Goal: Information Seeking & Learning: Learn about a topic

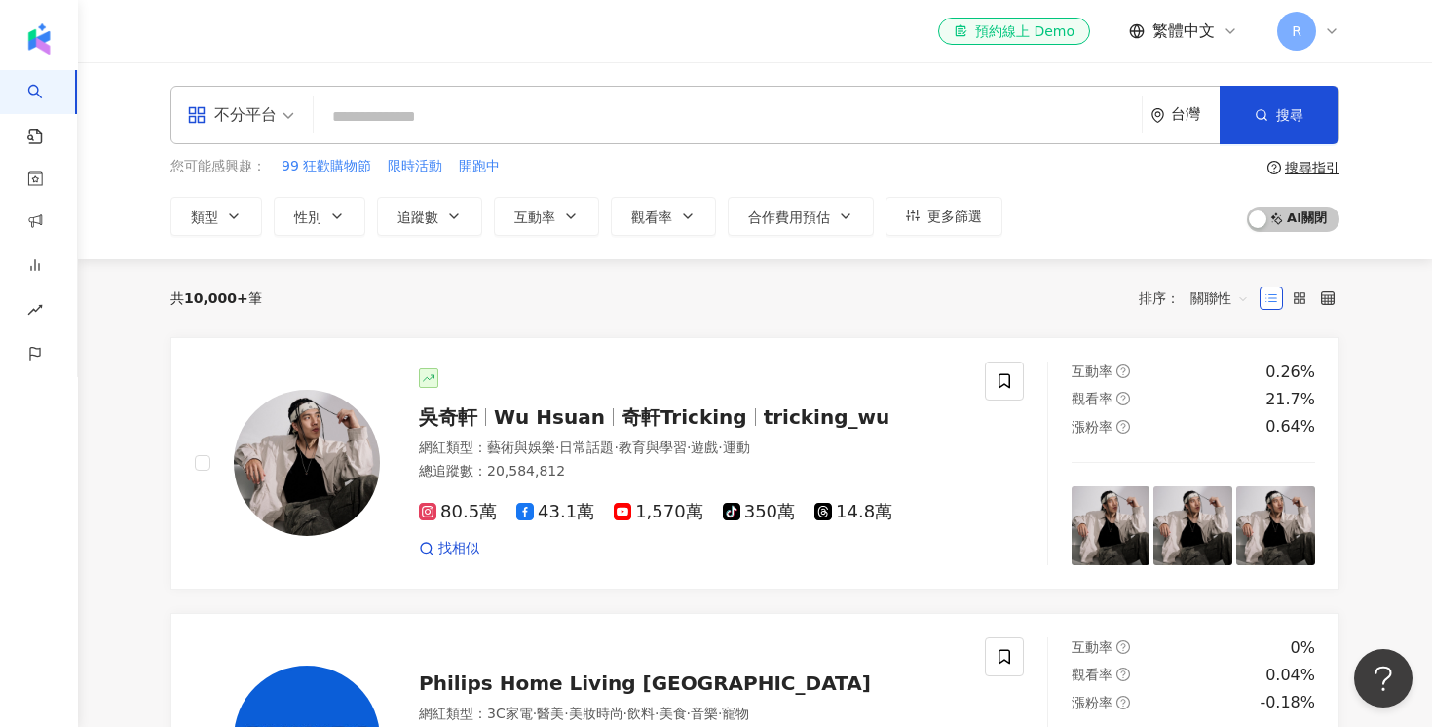
click at [492, 121] on input "search" at bounding box center [728, 116] width 813 height 37
click at [1190, 110] on div "台灣" at bounding box center [1195, 114] width 49 height 17
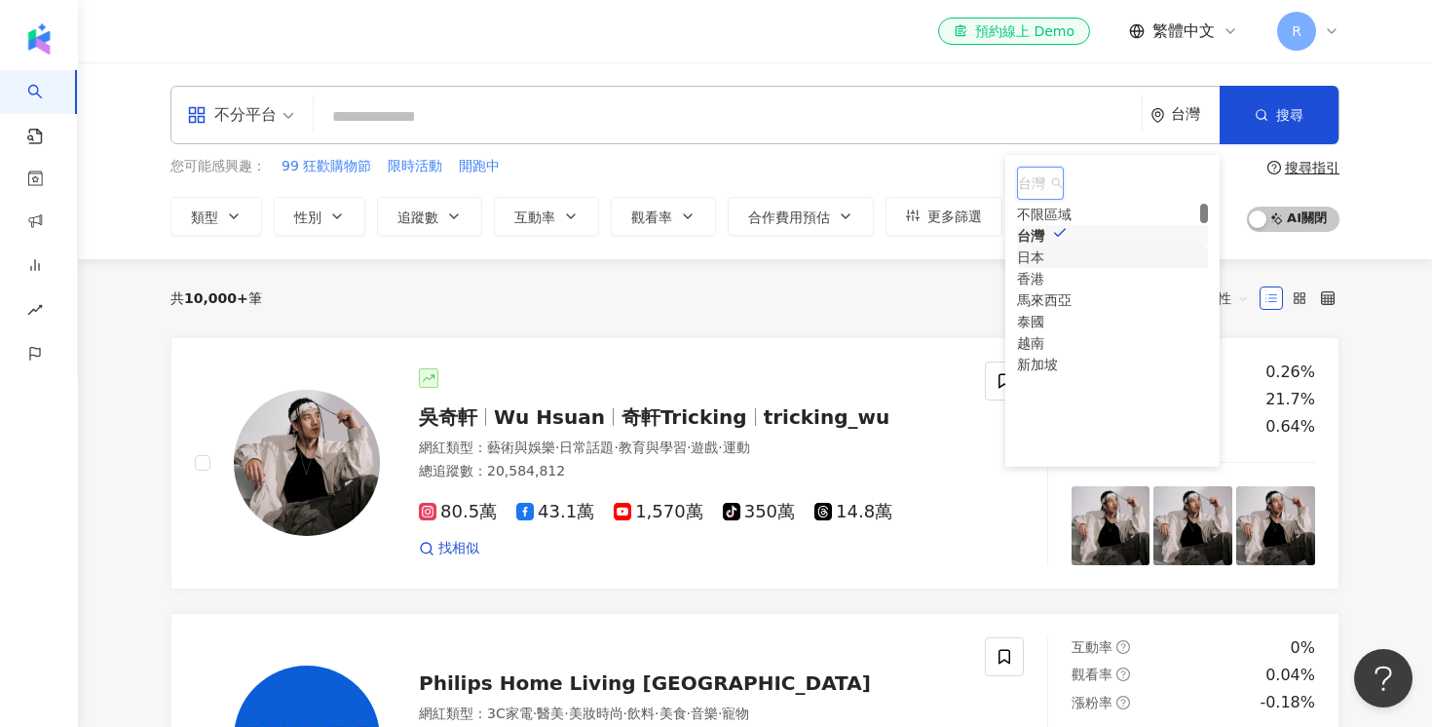
click at [1044, 268] on div "日本" at bounding box center [1030, 257] width 27 height 21
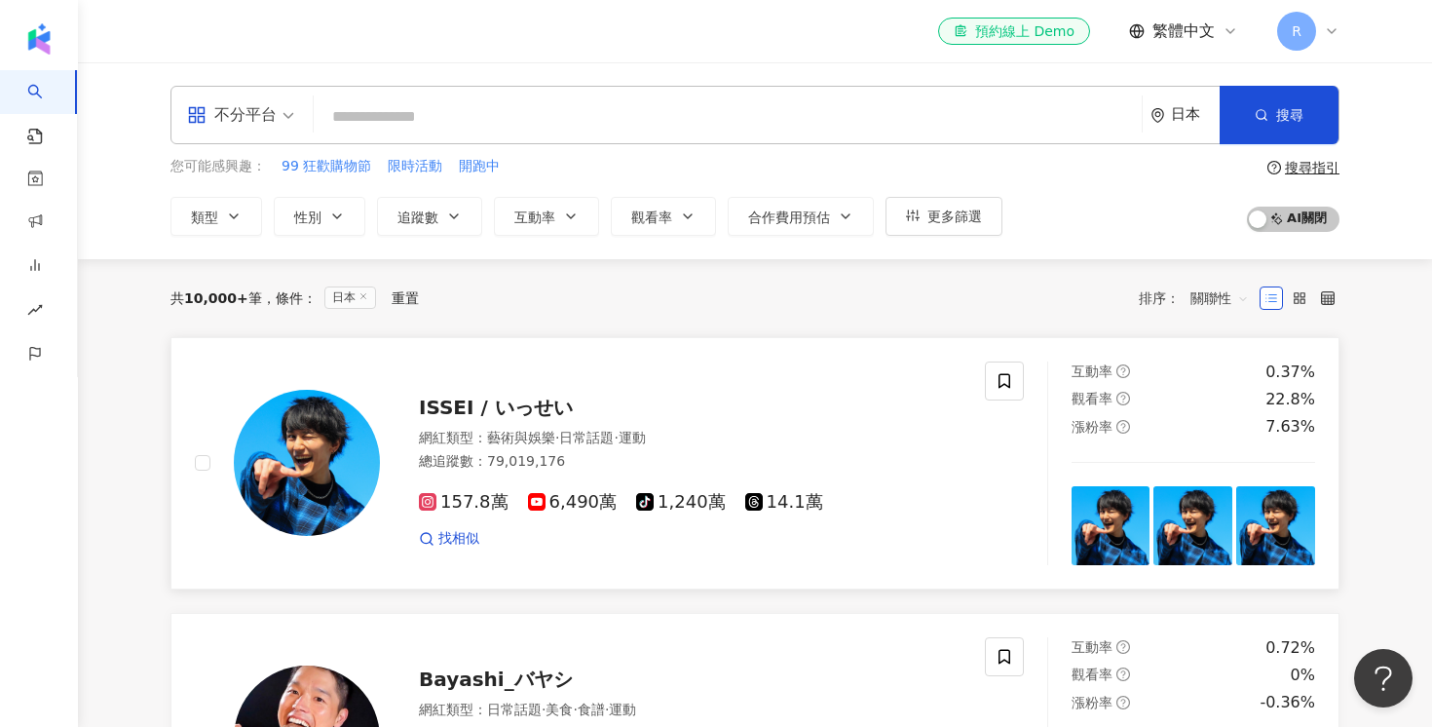
click at [296, 455] on img at bounding box center [307, 463] width 146 height 146
click at [524, 415] on span "ISSEI / いっせい" at bounding box center [496, 407] width 154 height 23
click at [1322, 37] on div "R" at bounding box center [1308, 31] width 62 height 39
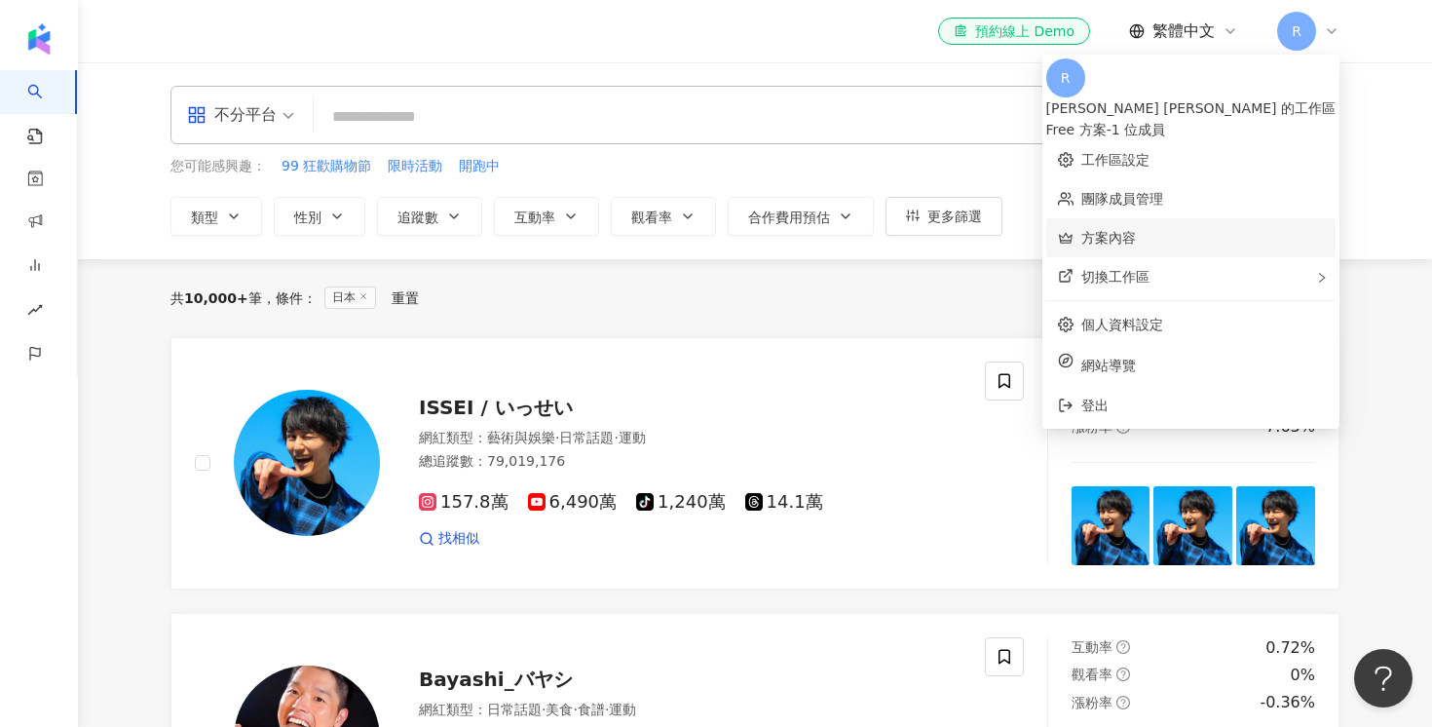
click at [1136, 230] on link "方案內容" at bounding box center [1109, 238] width 55 height 16
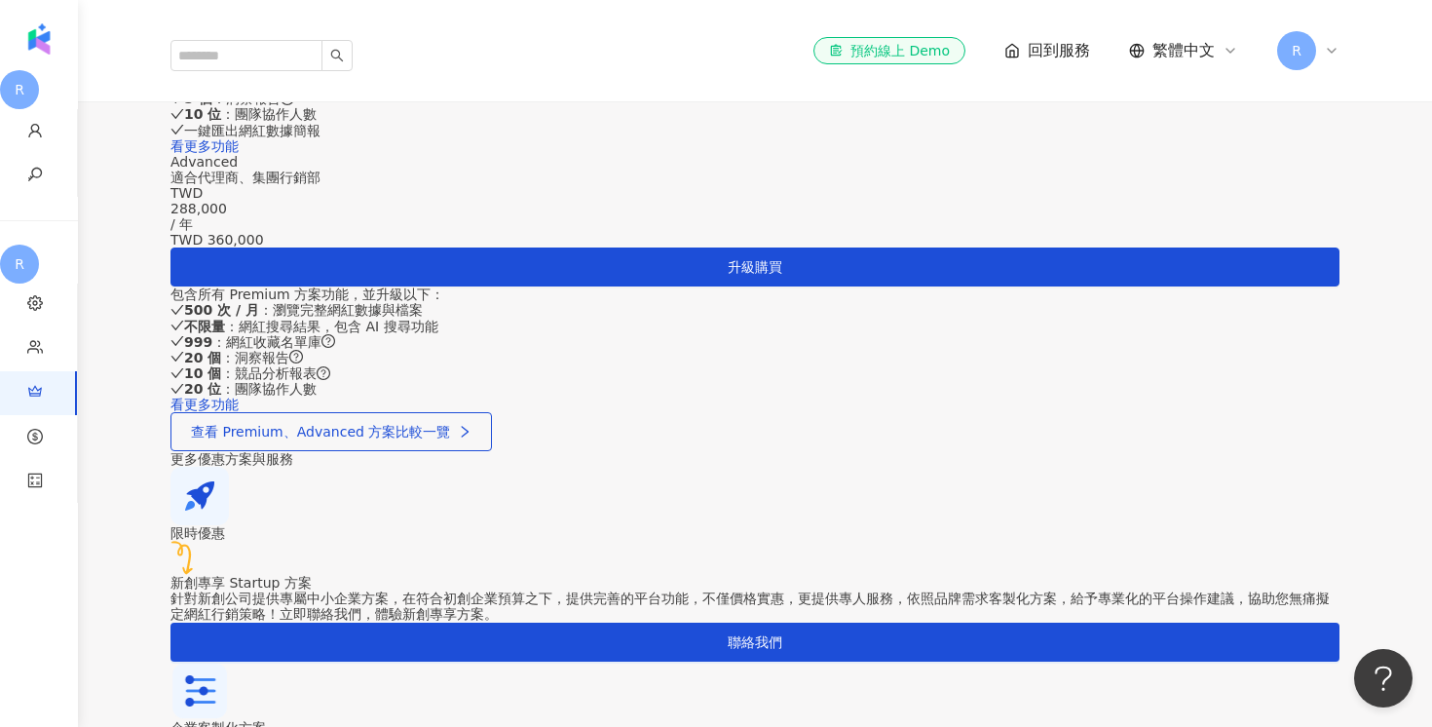
scroll to position [921, 0]
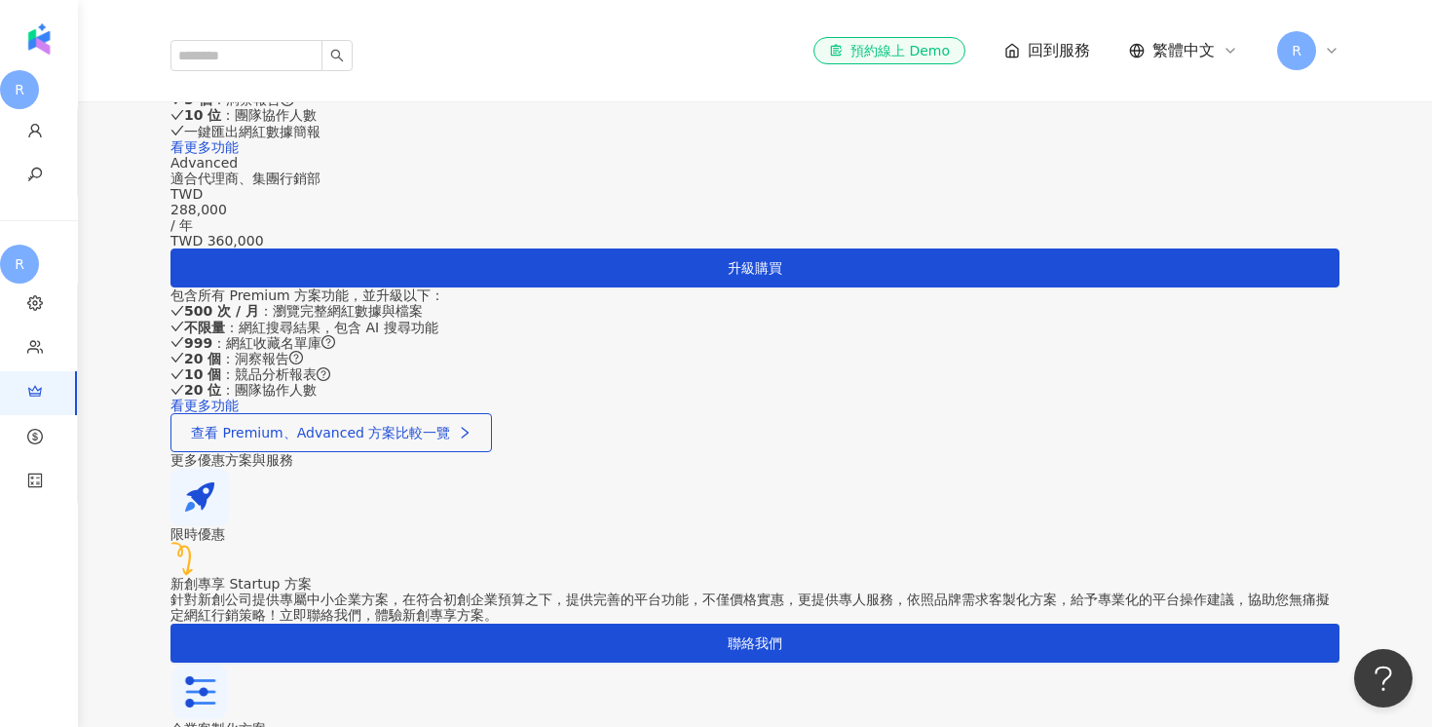
drag, startPoint x: 249, startPoint y: 447, endPoint x: 319, endPoint y: 450, distance: 69.2
click at [319, 60] on div "200 次 / 月 ：瀏覽完整網紅數據與檔案" at bounding box center [755, 53] width 1169 height 16
drag, startPoint x: 249, startPoint y: 544, endPoint x: 282, endPoint y: 542, distance: 32.2
click at [282, 123] on div "10 位 ：團隊協作人數" at bounding box center [755, 115] width 1169 height 16
click at [221, 123] on strong "10 位" at bounding box center [202, 115] width 37 height 16
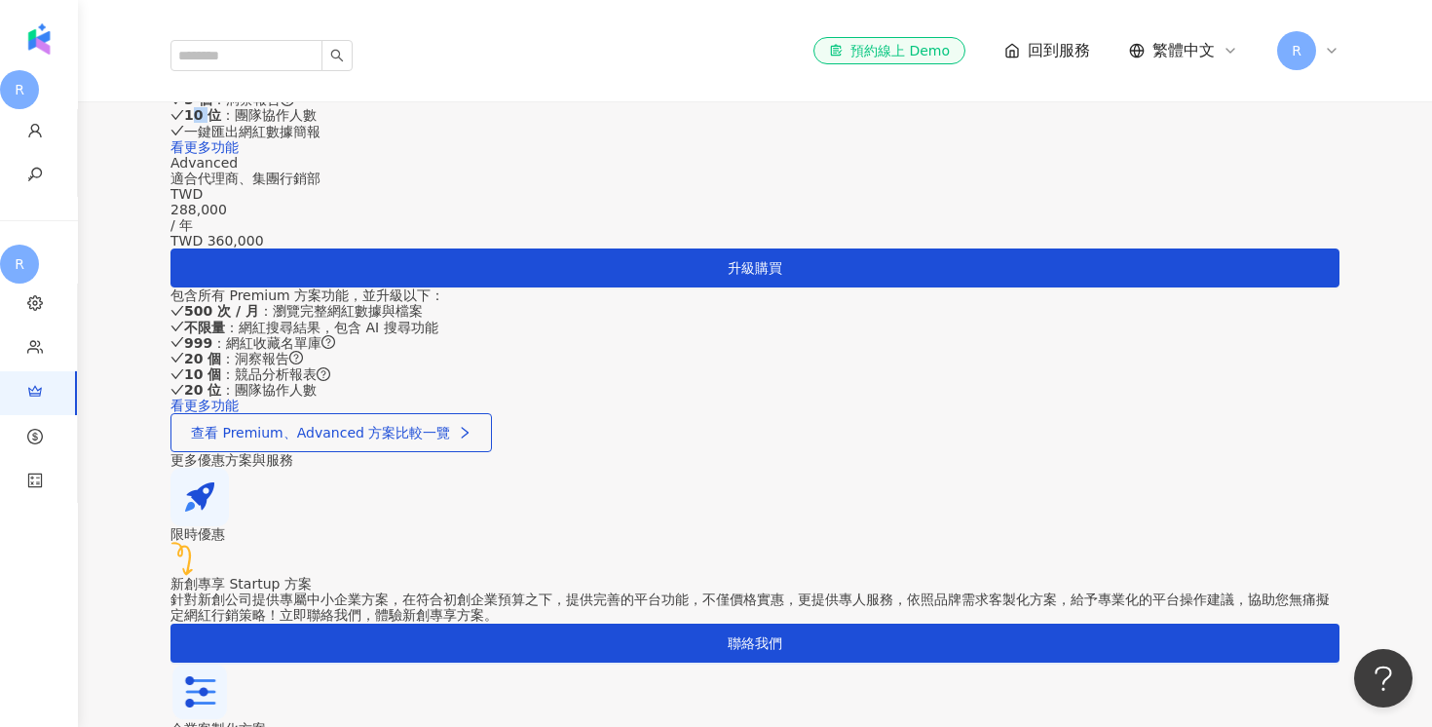
drag, startPoint x: 265, startPoint y: 539, endPoint x: 252, endPoint y: 539, distance: 12.7
click at [221, 123] on strong "10 位" at bounding box center [202, 115] width 37 height 16
drag, startPoint x: 252, startPoint y: 447, endPoint x: 279, endPoint y: 448, distance: 26.3
click at [259, 60] on strong "200 次 / 月" at bounding box center [221, 53] width 75 height 16
drag, startPoint x: 383, startPoint y: 282, endPoint x: 551, endPoint y: 283, distance: 168.6
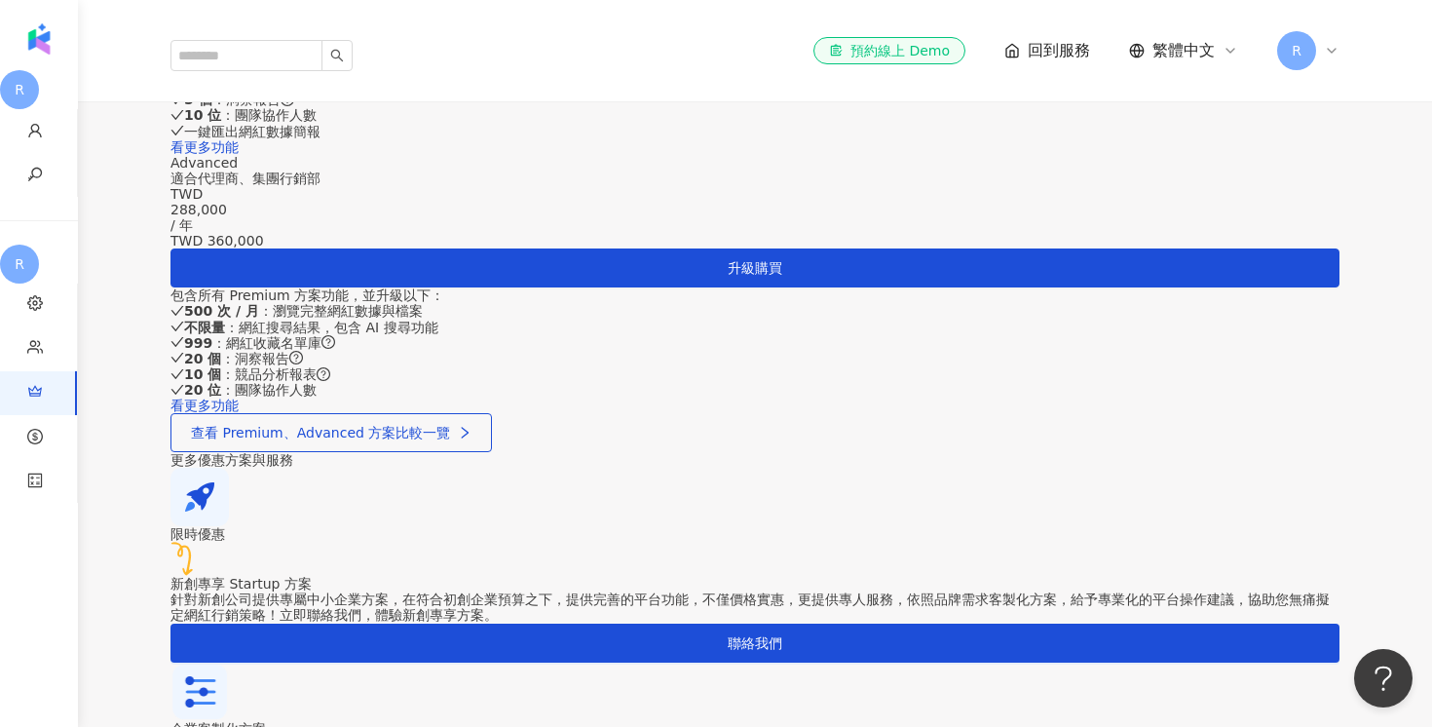
click at [491, 154] on div "Premium 適合電商、品牌、中小型企業 TWD 144,000 / 年 TWD 180,000 升級購買 包含所有 Free 方案功能，並升級以下： 20…" at bounding box center [755, 25] width 1169 height 258
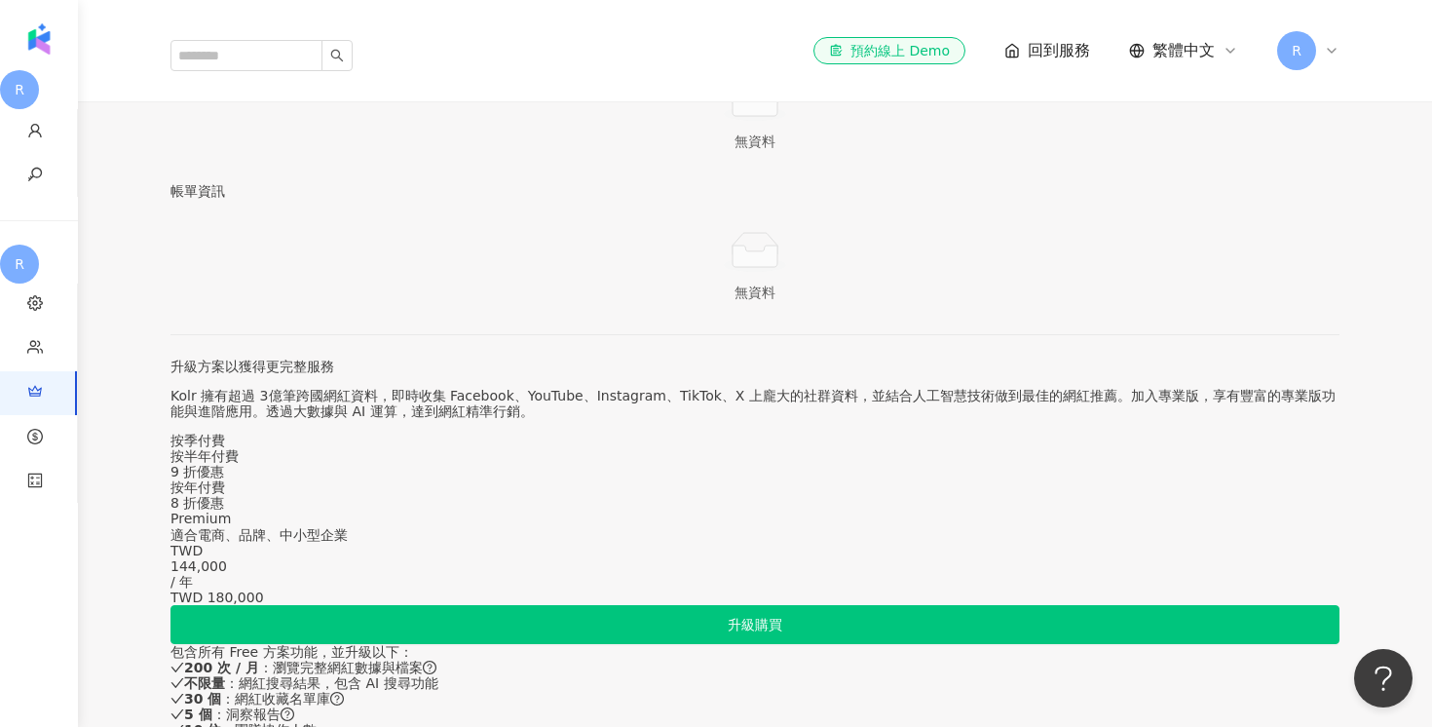
scroll to position [128, 0]
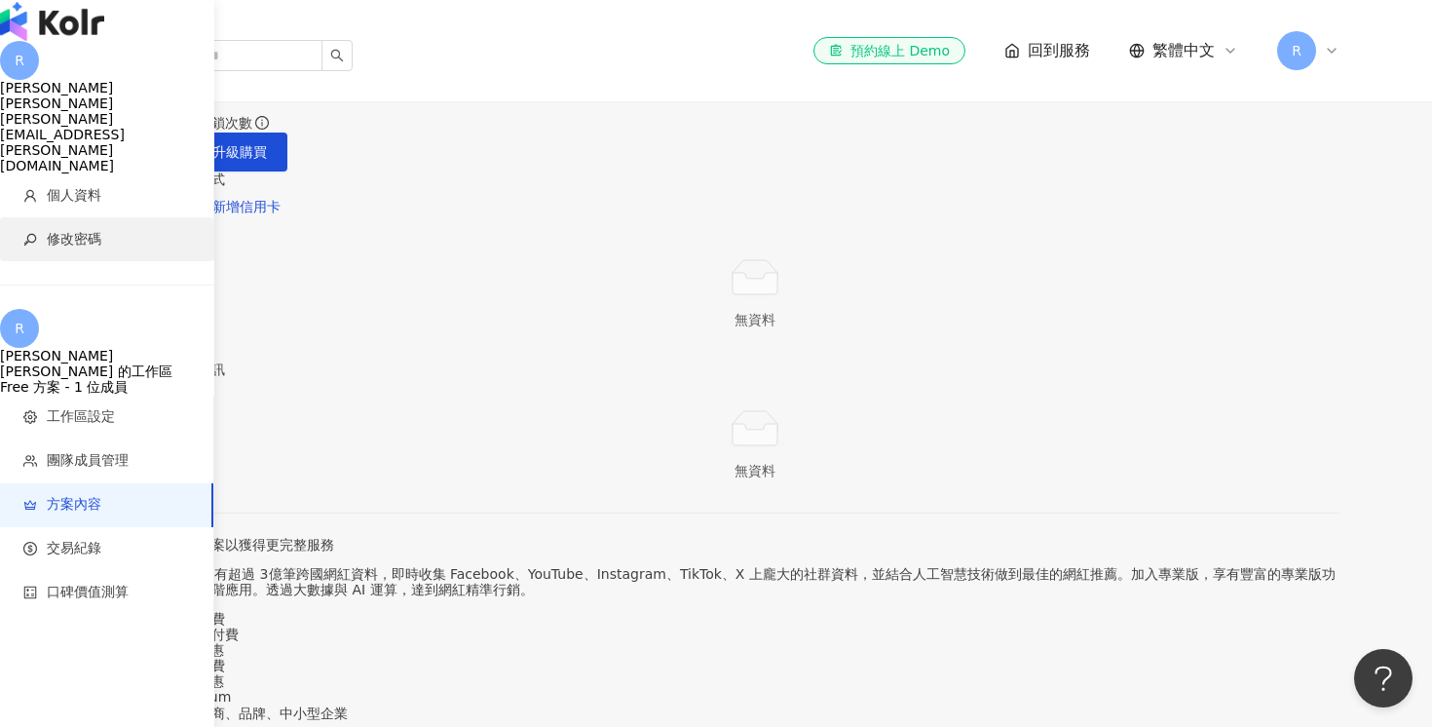
click at [44, 217] on li "修改密碼" at bounding box center [106, 239] width 213 height 44
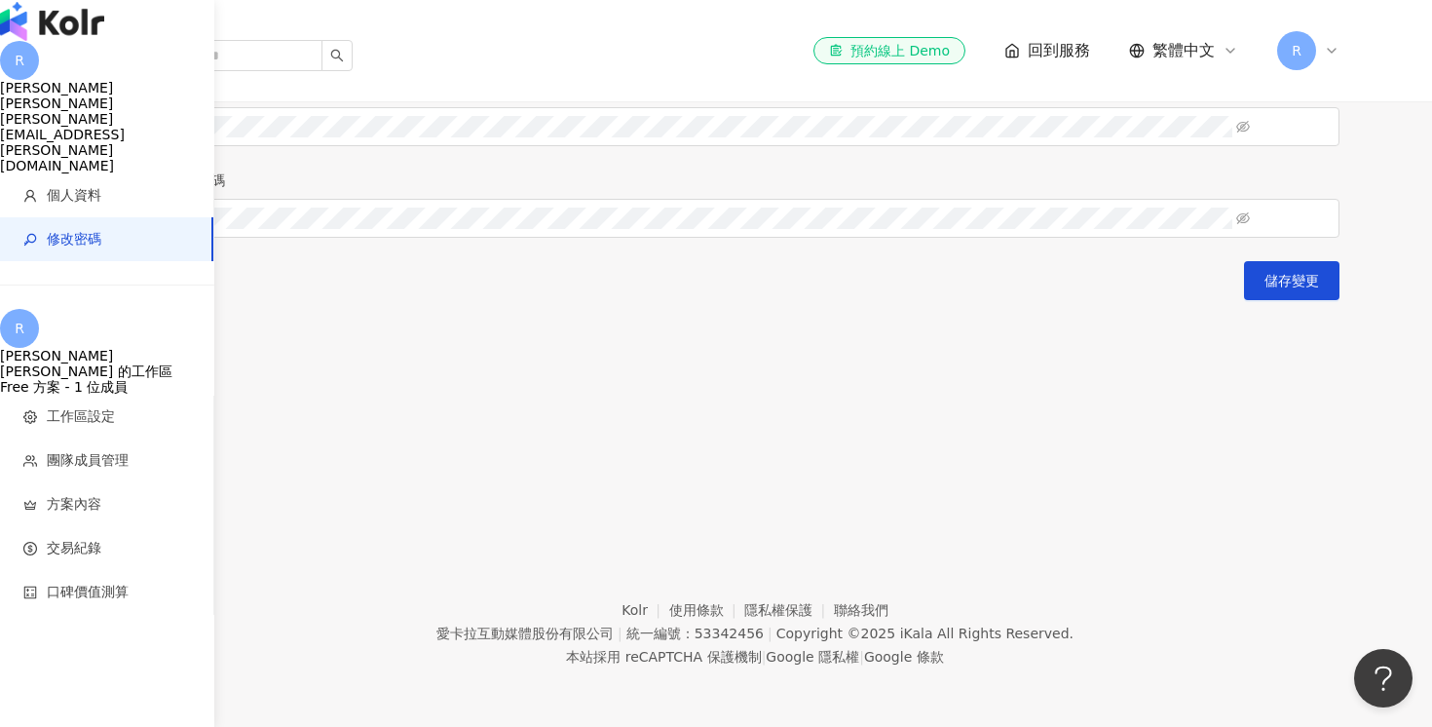
click at [60, 36] on img "button" at bounding box center [52, 21] width 104 height 39
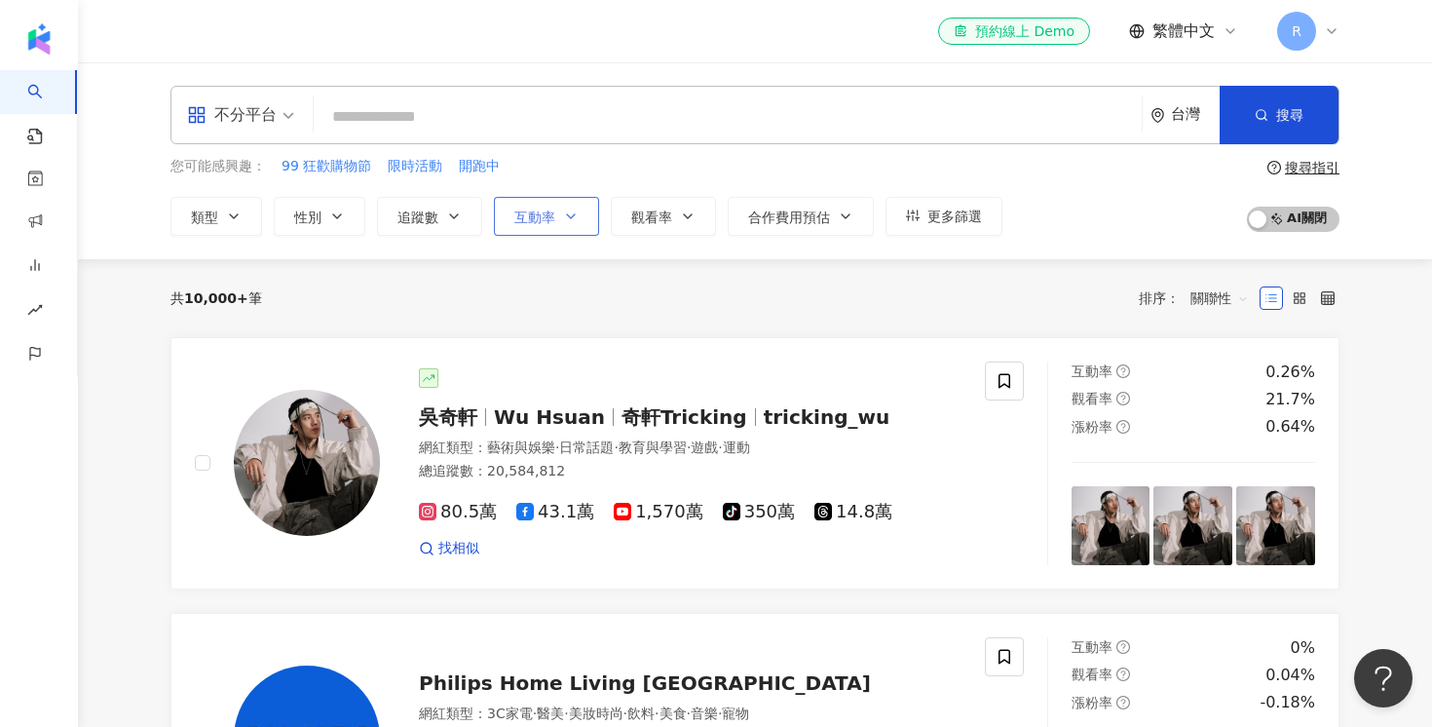
click at [497, 219] on button "互動率" at bounding box center [546, 216] width 105 height 39
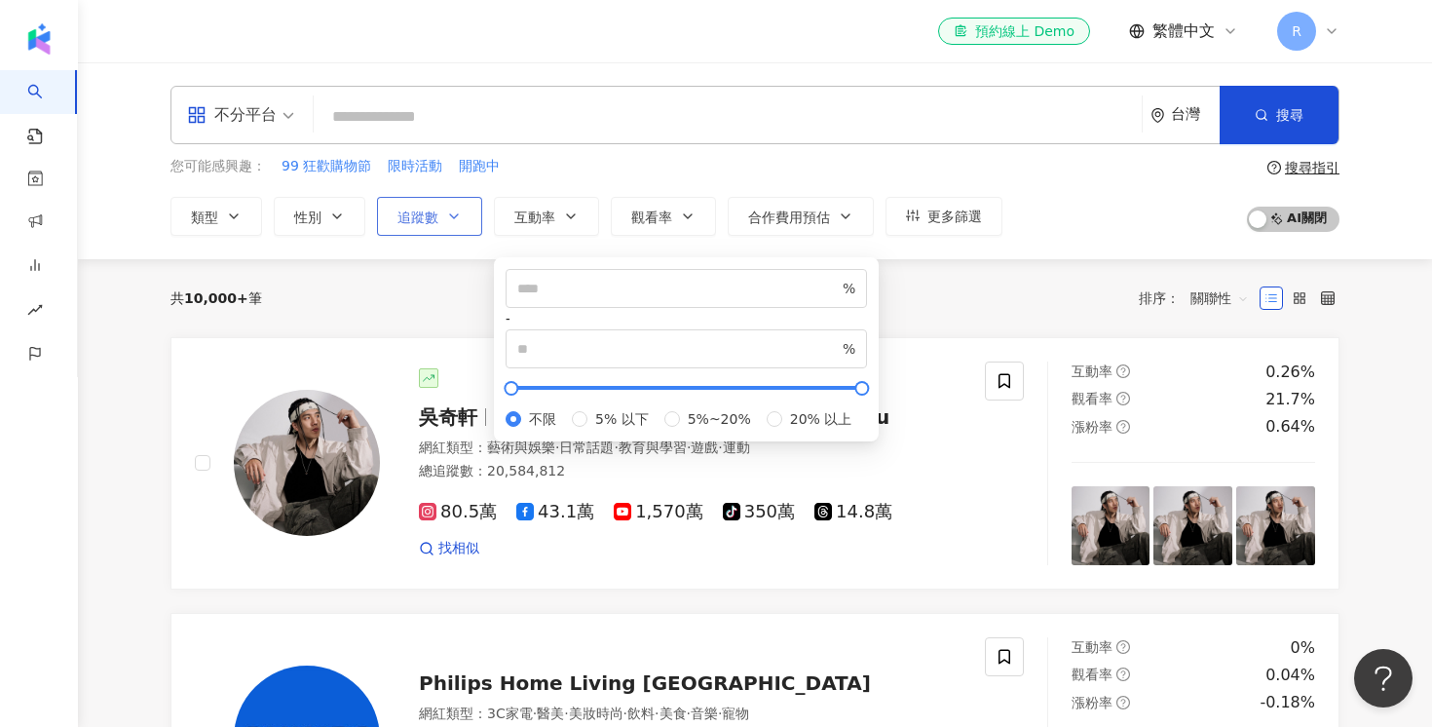
click at [458, 219] on icon "button" at bounding box center [454, 217] width 16 height 16
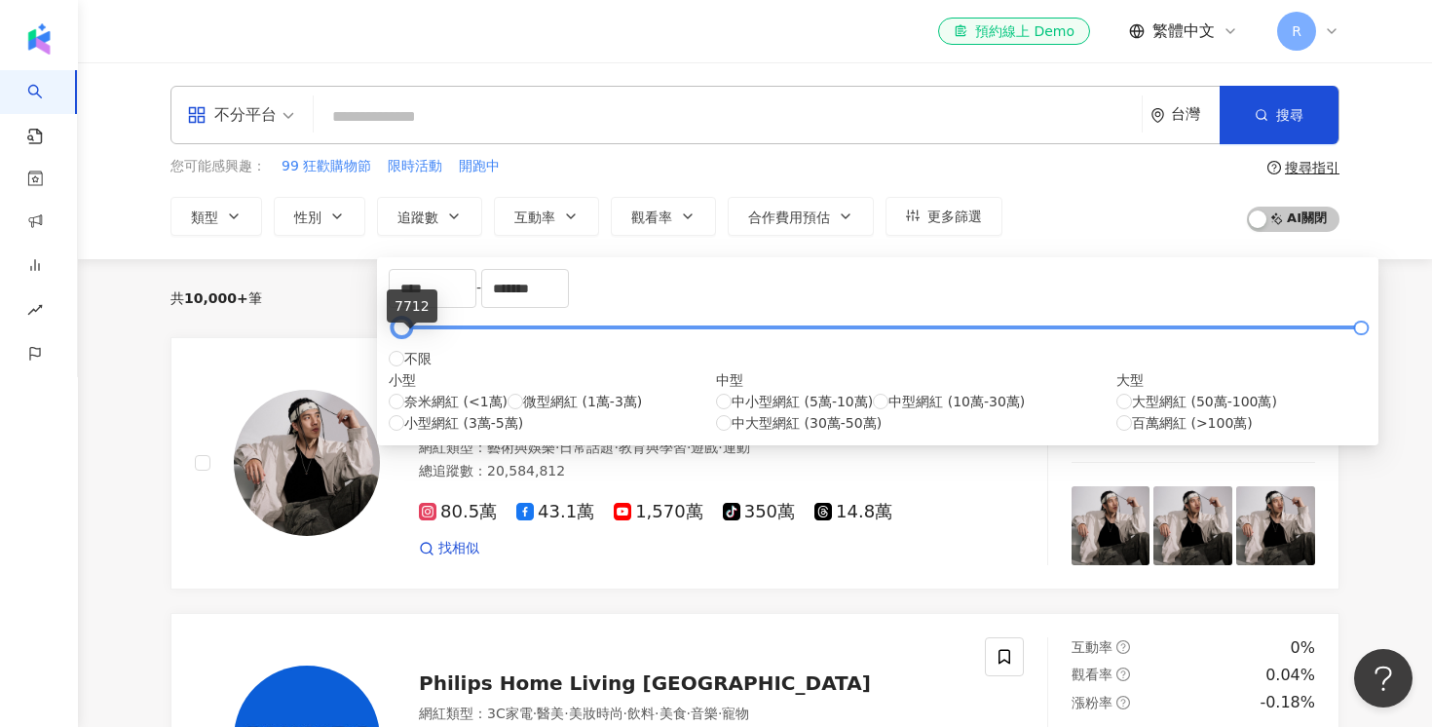
click at [407, 333] on div at bounding box center [402, 328] width 11 height 11
click at [467, 307] on input "****" at bounding box center [433, 288] width 86 height 37
type input "****"
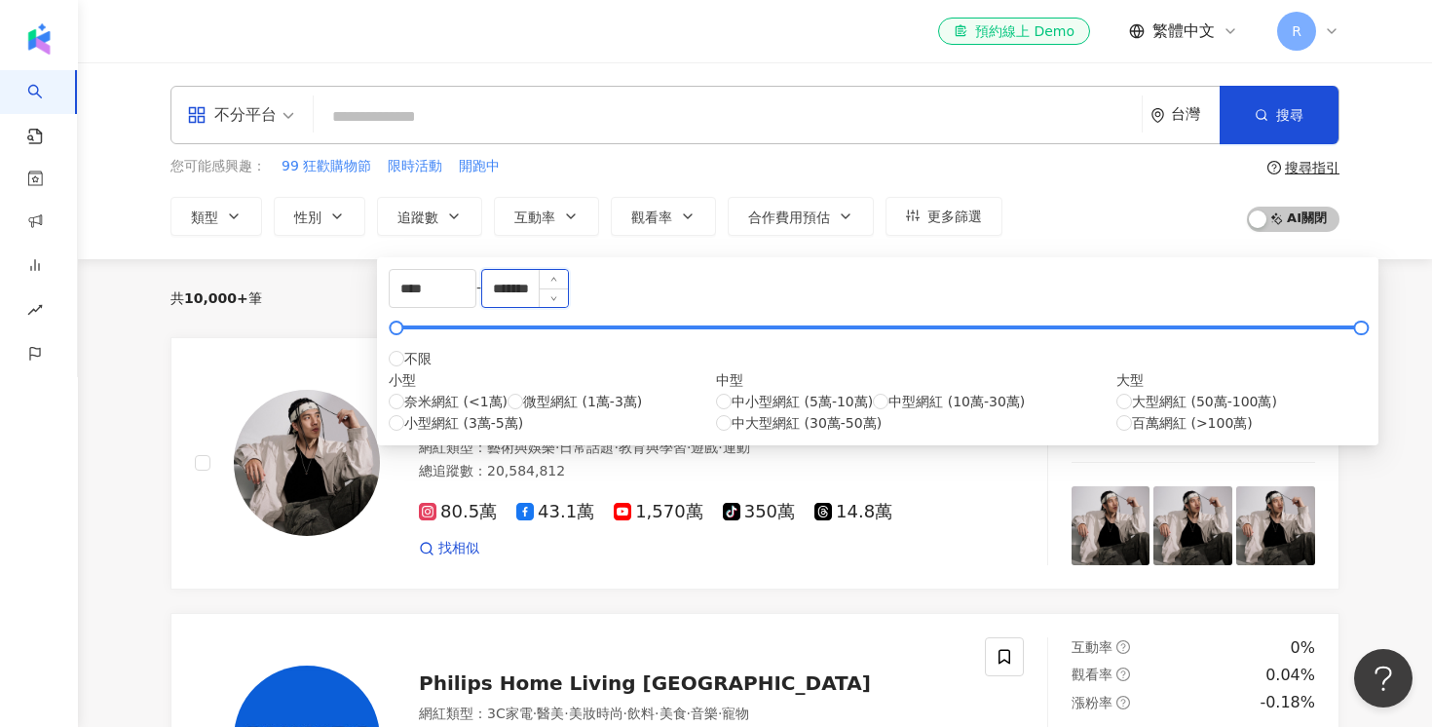
click at [568, 307] on input "*******" at bounding box center [525, 288] width 86 height 37
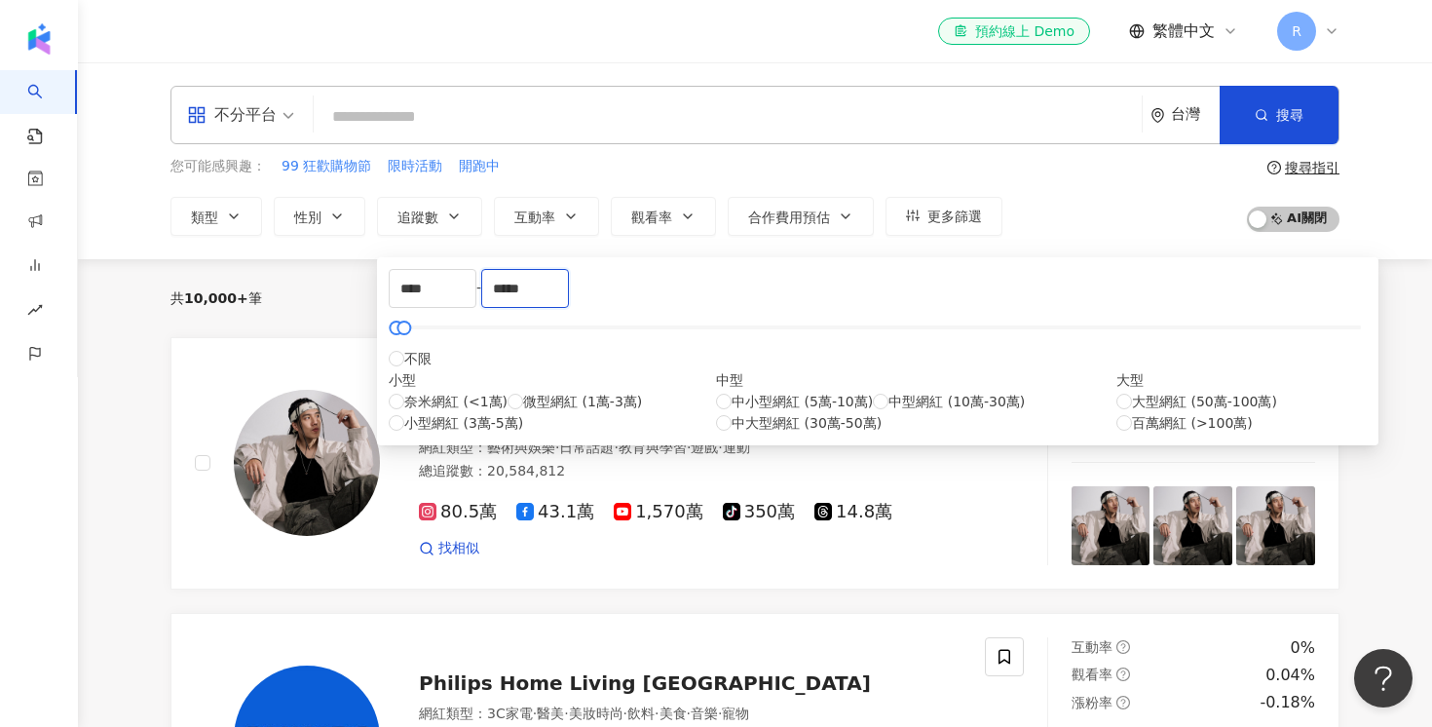
type input "*****"
click at [966, 319] on div "共 10,000+ 筆 排序： 關聯性" at bounding box center [755, 298] width 1169 height 78
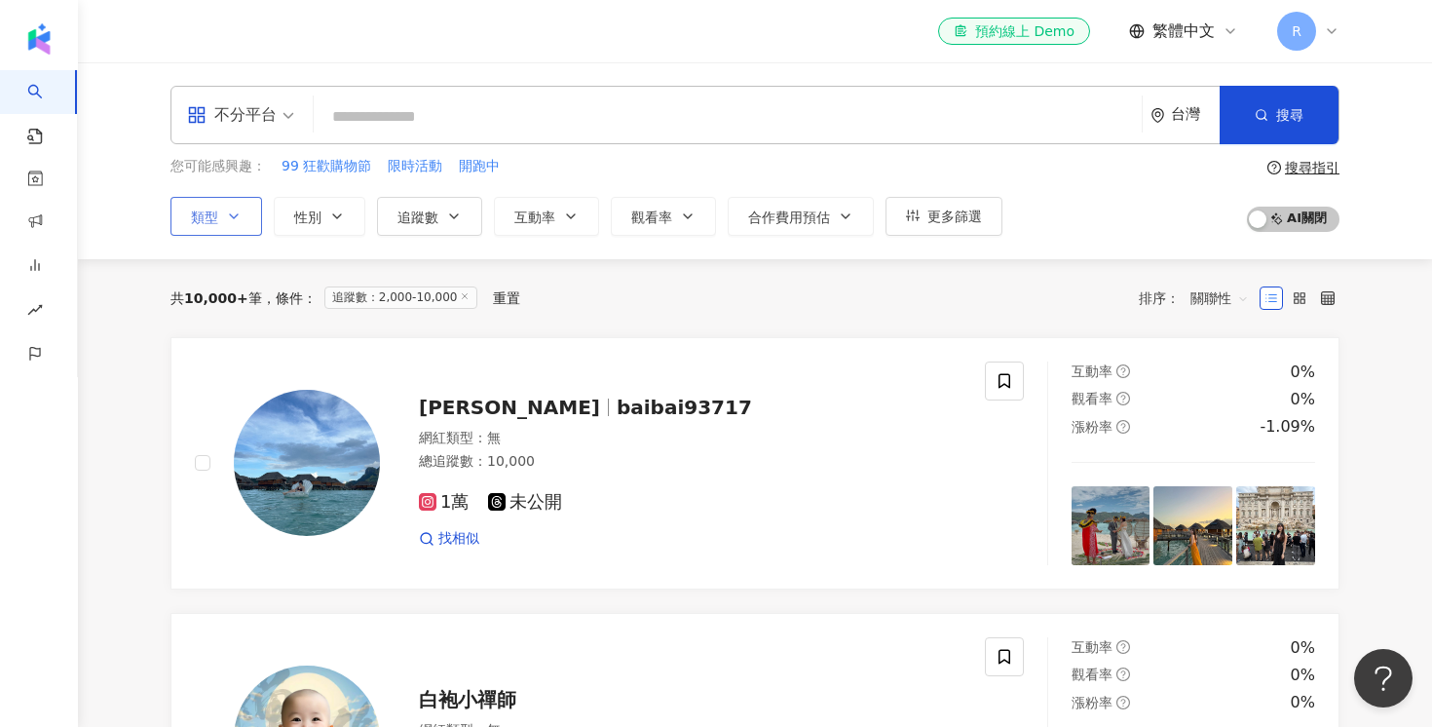
click at [236, 222] on icon "button" at bounding box center [234, 217] width 16 height 16
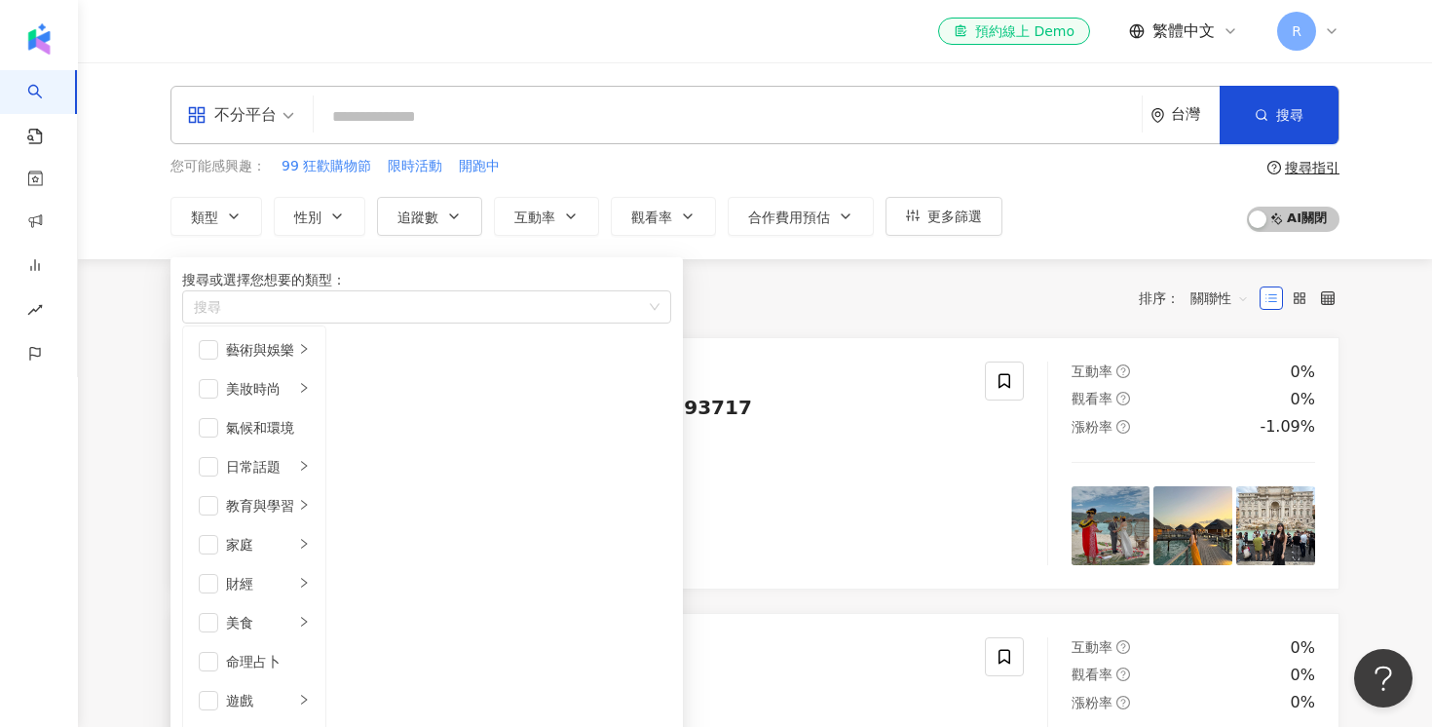
click at [855, 313] on div "共 10,000+ 筆 條件 ： 追蹤數：2,000-10,000 重置 排序： 關聯性" at bounding box center [755, 298] width 1169 height 31
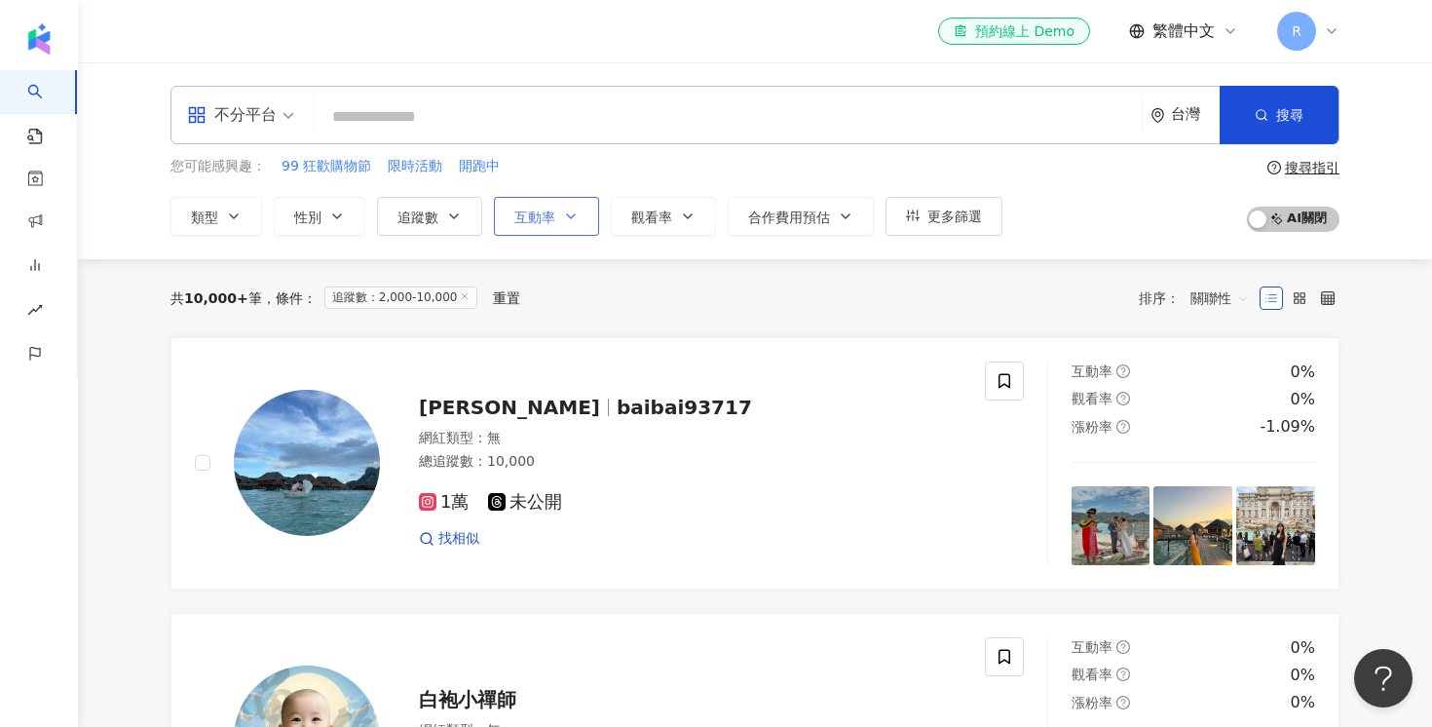
click at [573, 221] on icon "button" at bounding box center [571, 217] width 16 height 16
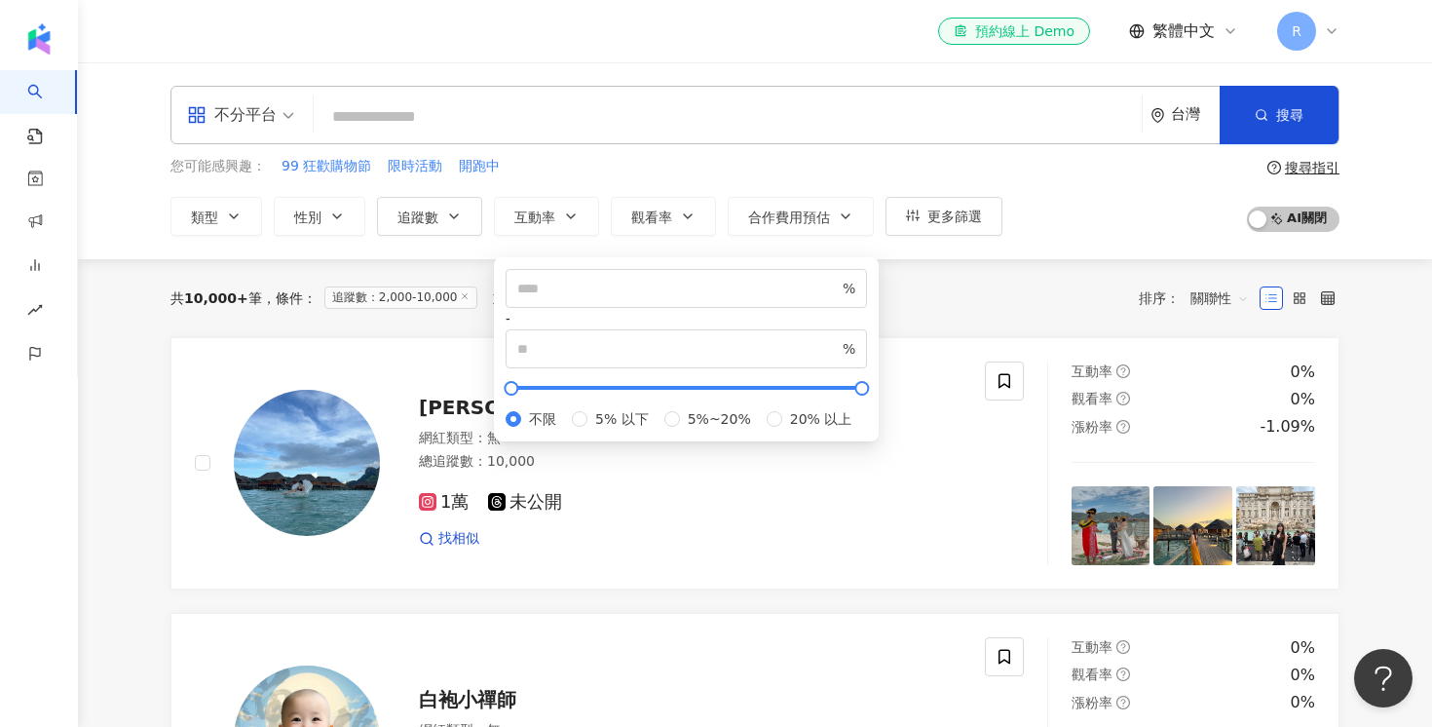
type input "*"
type input "**"
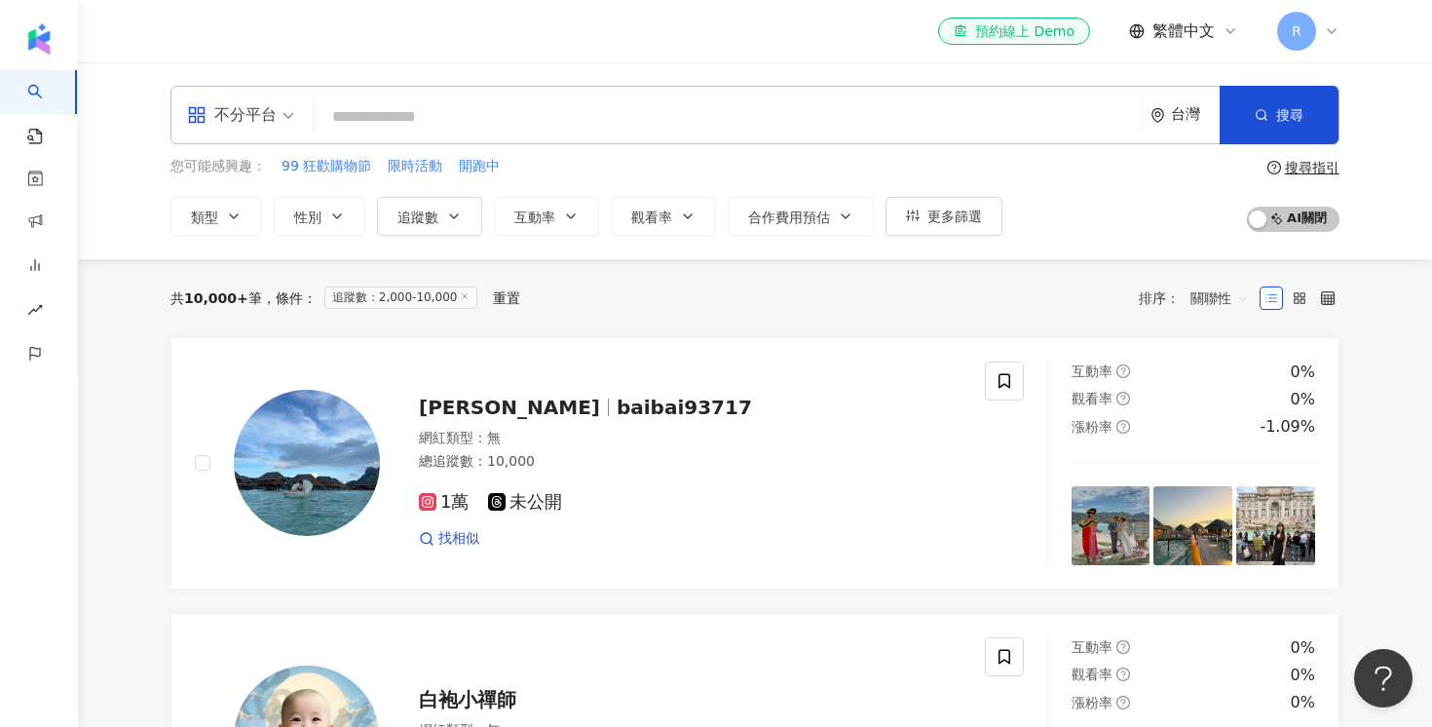
click at [966, 327] on div "共 10,000+ 筆 條件 ： 追蹤數：2,000-10,000 重置 排序： 關聯性" at bounding box center [755, 298] width 1169 height 78
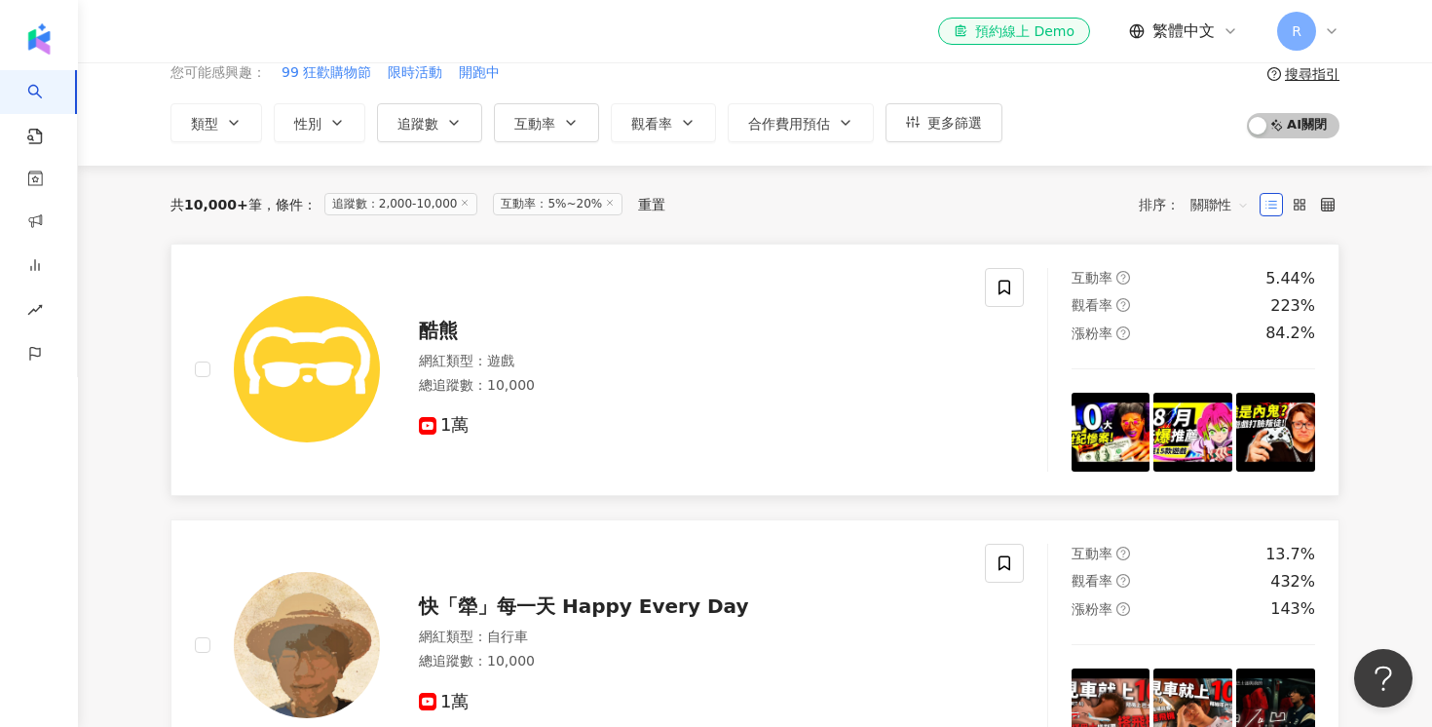
scroll to position [117, 0]
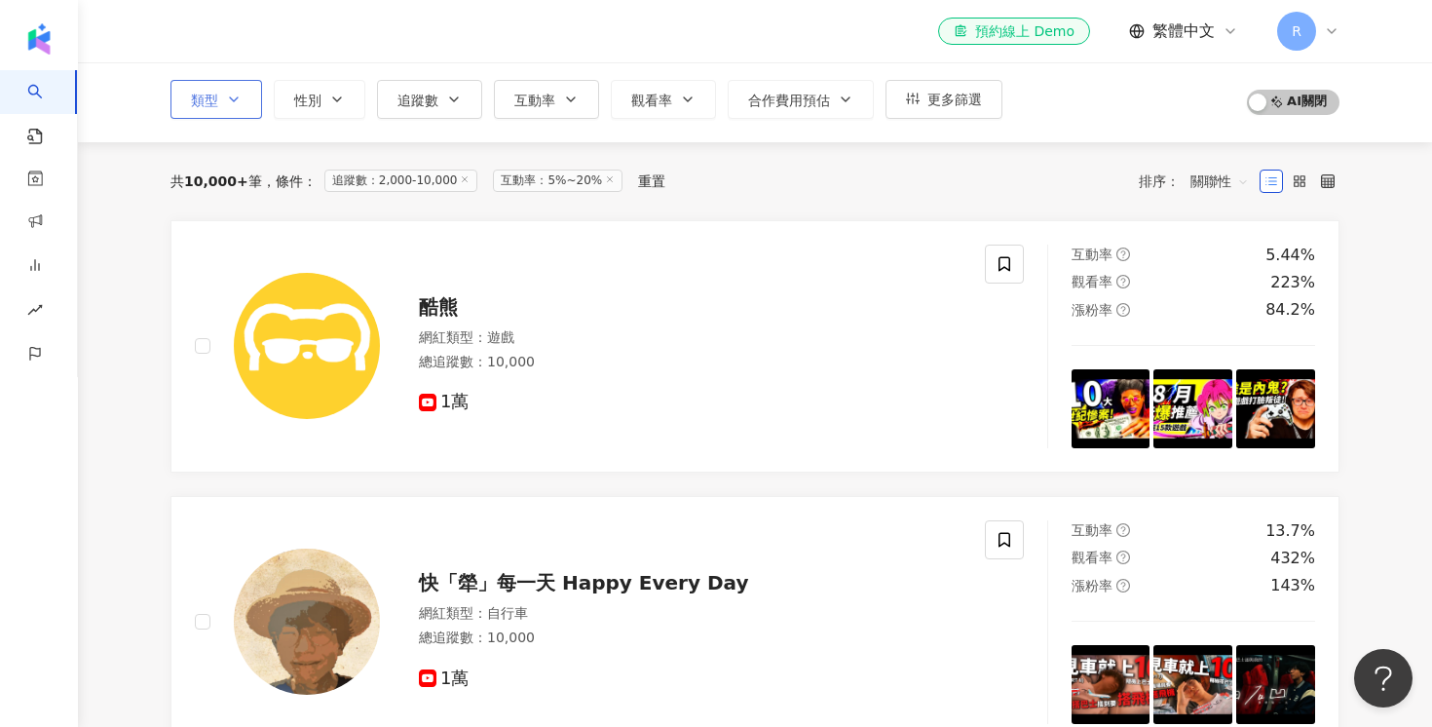
click at [204, 85] on button "類型" at bounding box center [217, 99] width 92 height 39
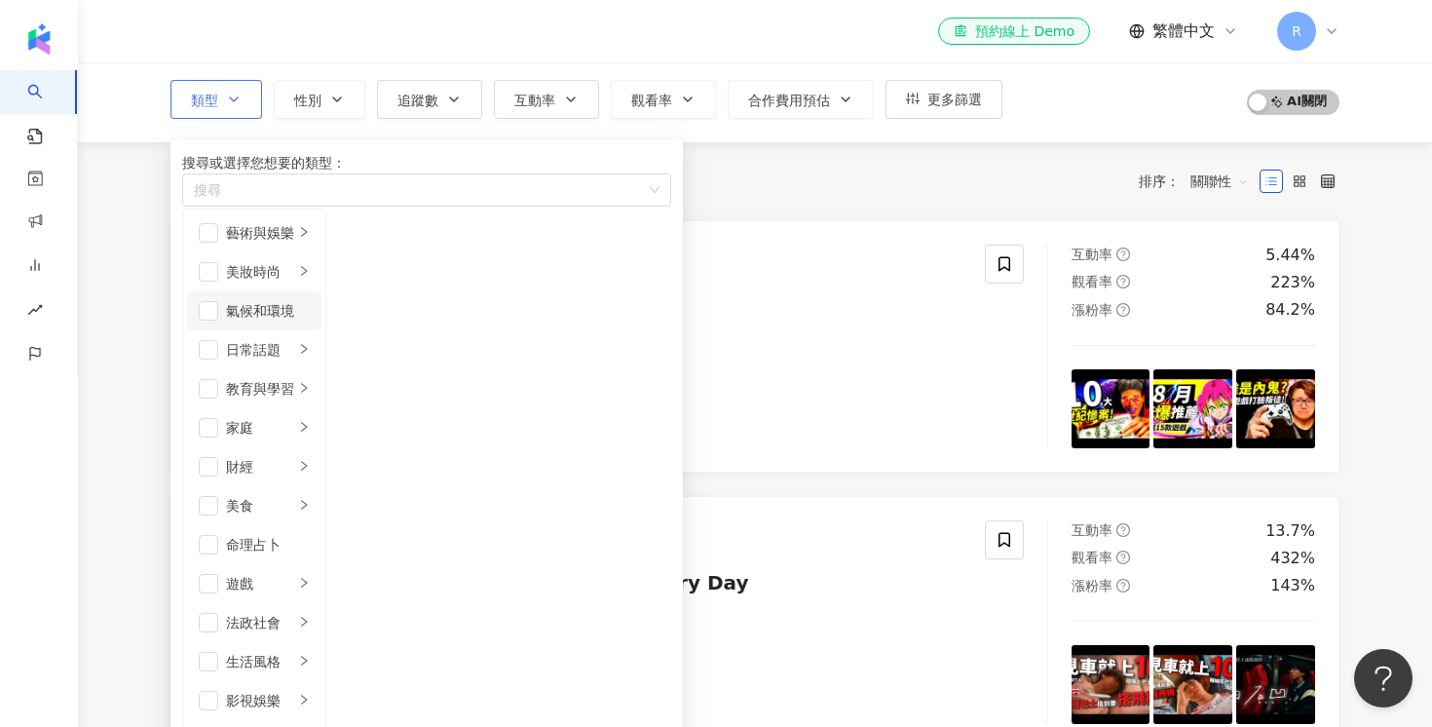
scroll to position [476, 0]
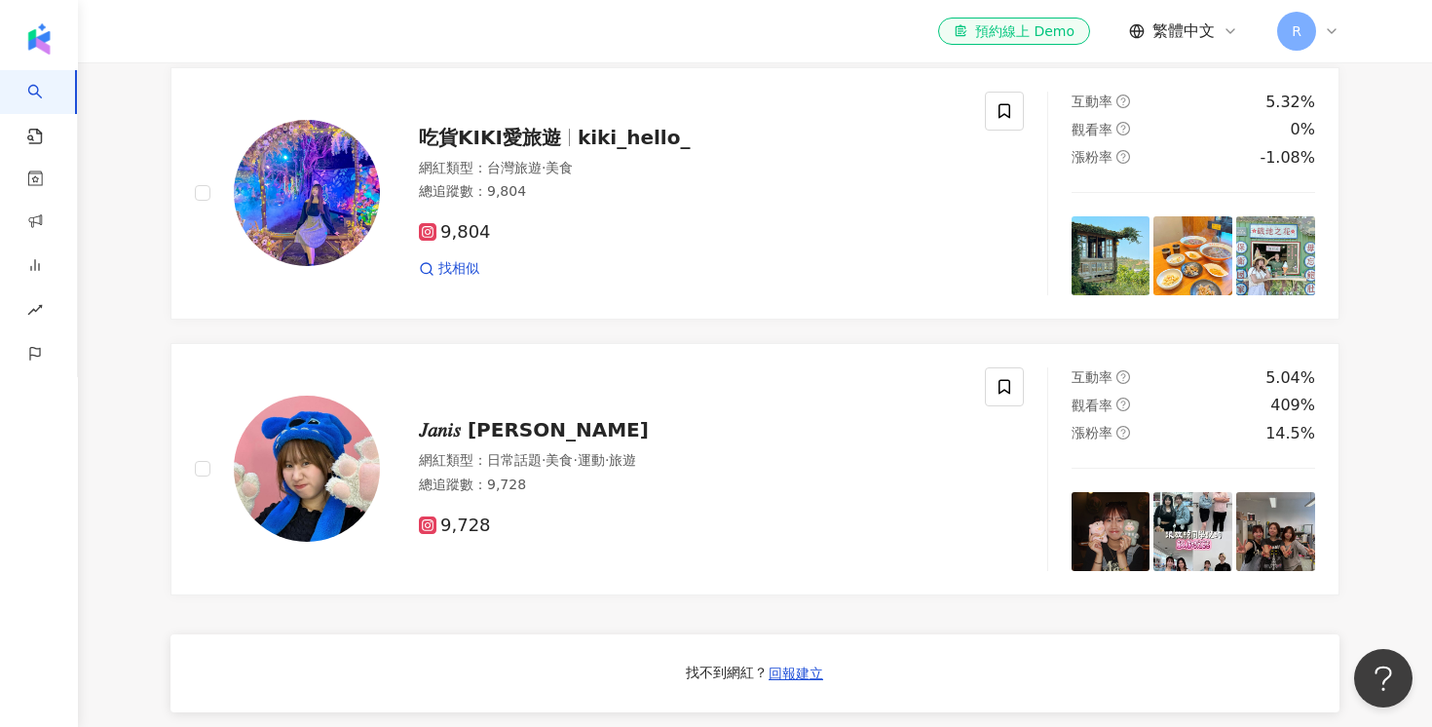
scroll to position [771, 0]
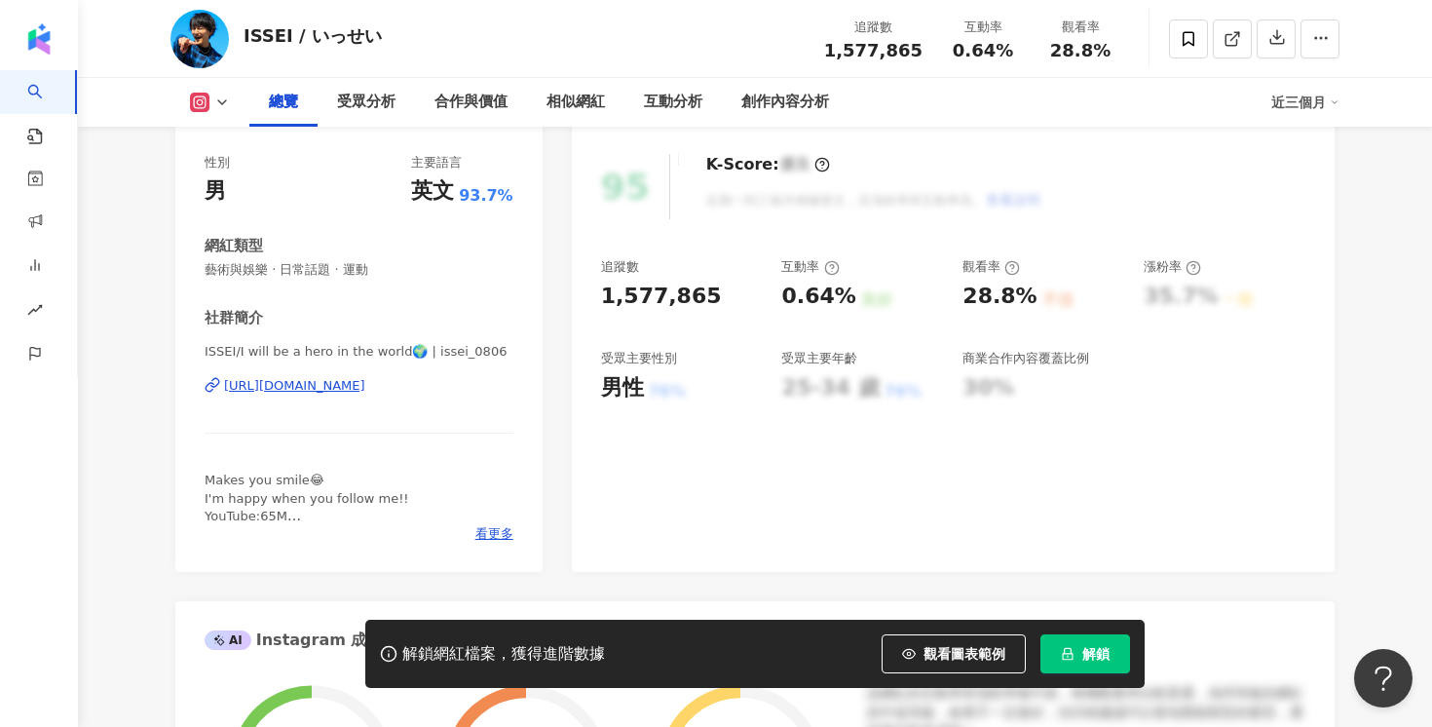
scroll to position [247, 0]
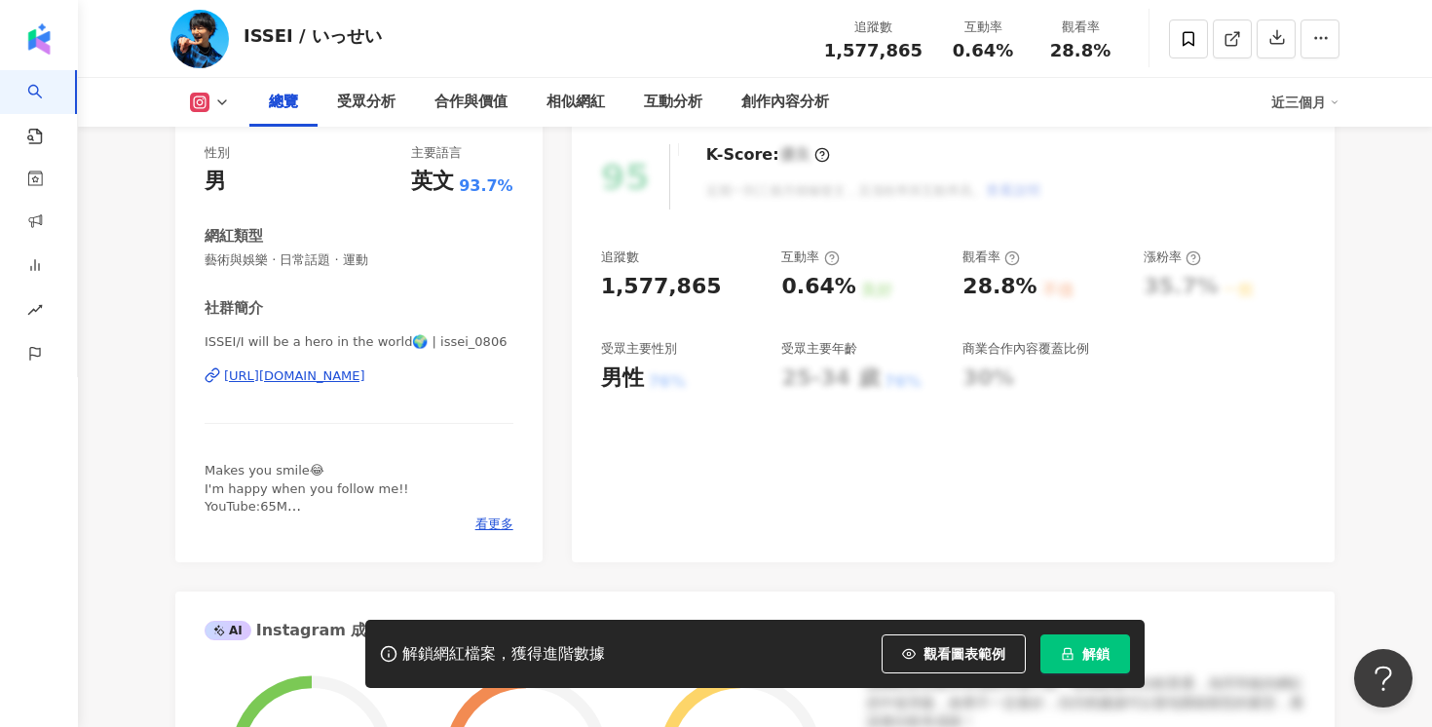
click at [266, 382] on div "[URL][DOMAIN_NAME]" at bounding box center [294, 376] width 141 height 18
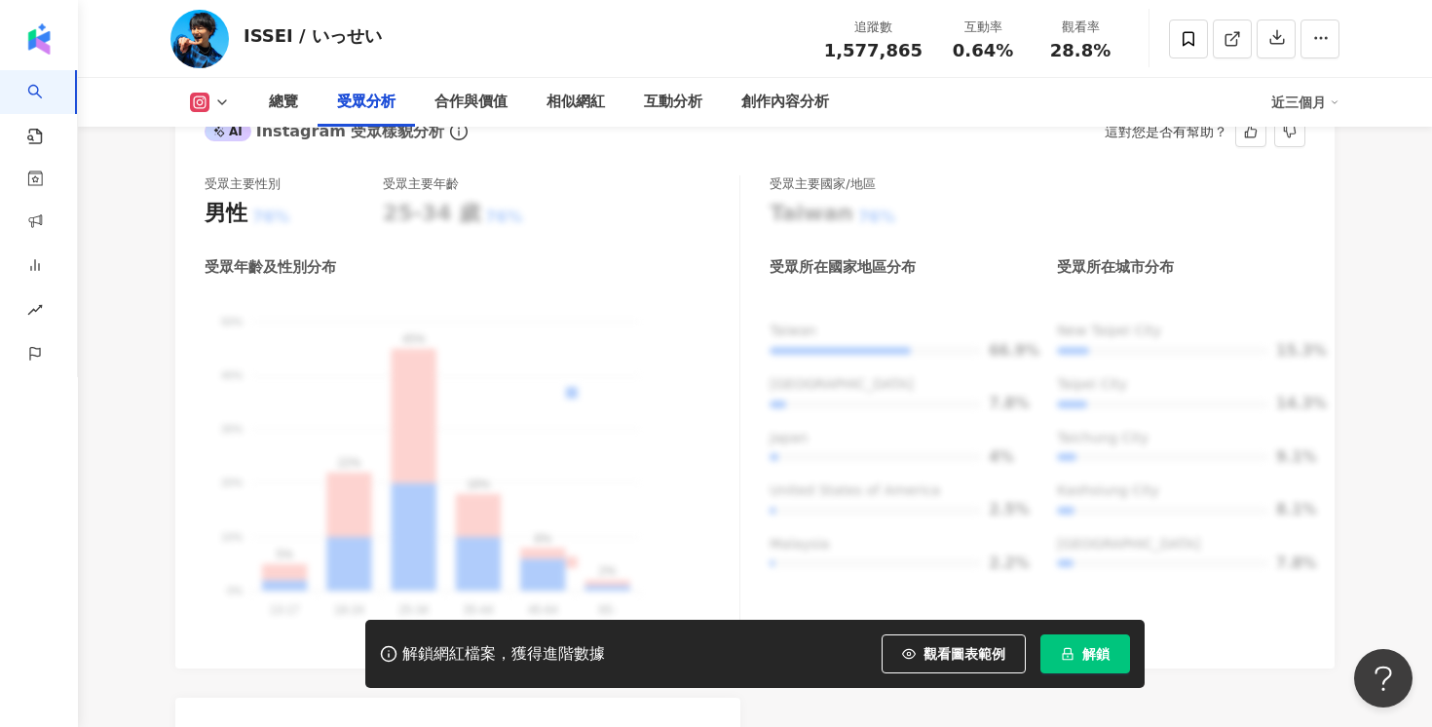
scroll to position [1797, 0]
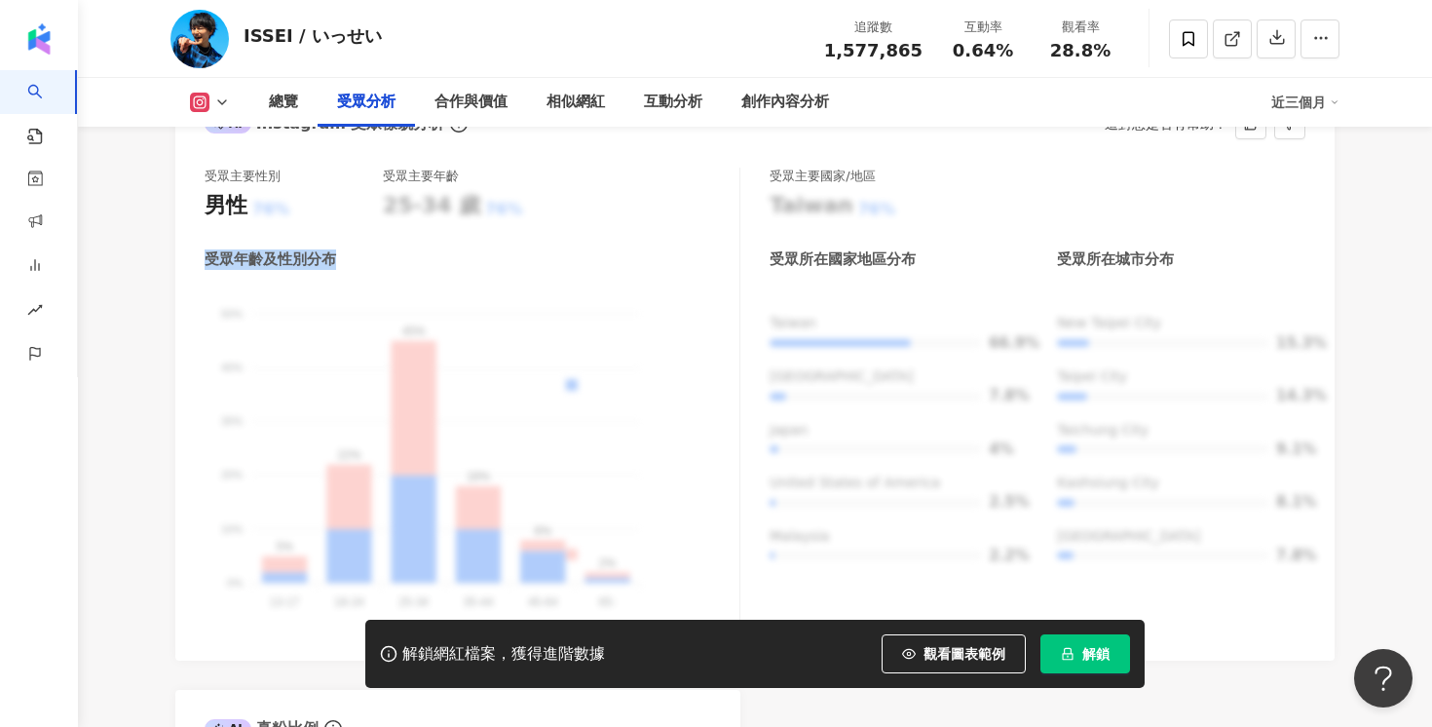
drag, startPoint x: 204, startPoint y: 231, endPoint x: 416, endPoint y: 239, distance: 212.6
click at [416, 249] on div "受眾年齡及性別分布" at bounding box center [472, 259] width 535 height 20
click at [438, 369] on div "受眾年齡及性別分布 男性 女性 50% 50% 40% 40% 30% 30% 20% 20% 10% 10% 0% 0% 5% 22% 45% 18% 8%…" at bounding box center [472, 440] width 535 height 382
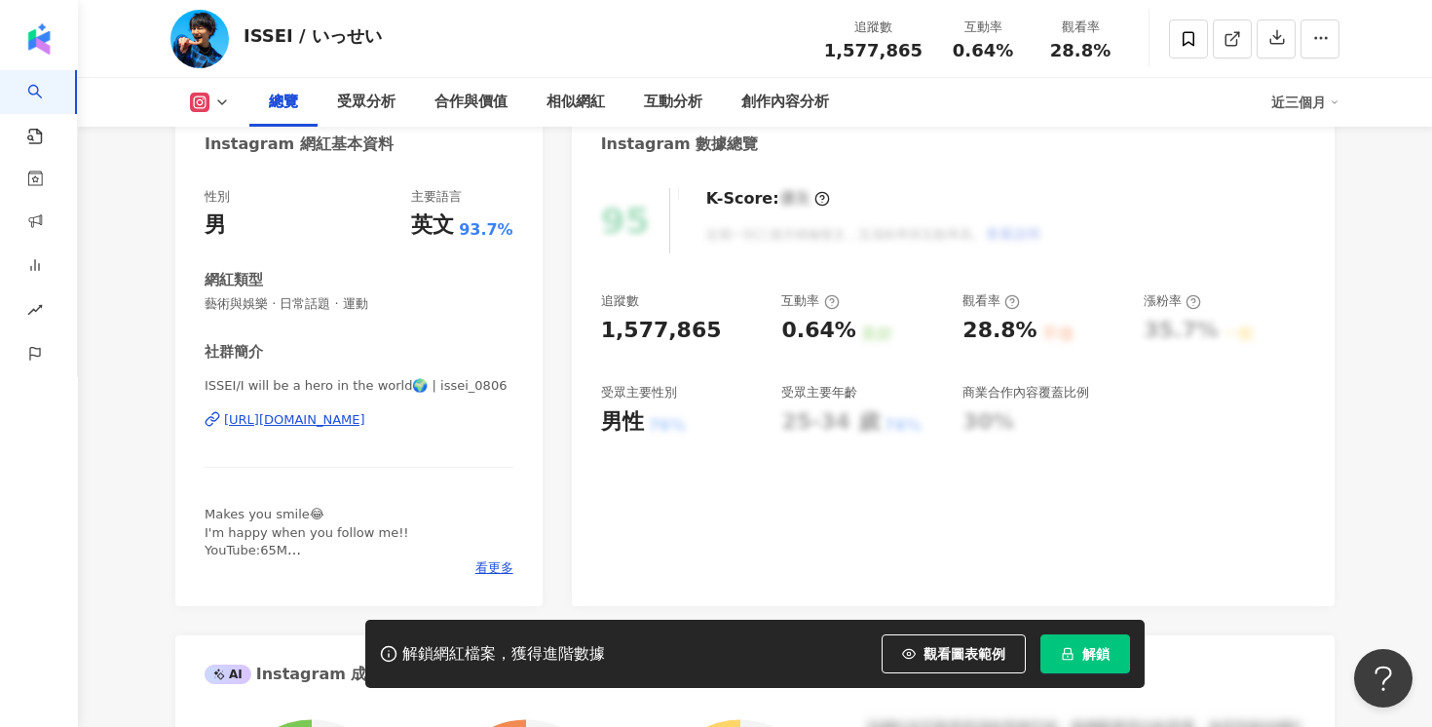
scroll to position [204, 0]
drag, startPoint x: 783, startPoint y: 302, endPoint x: 822, endPoint y: 300, distance: 39.0
click at [822, 300] on div "互動率" at bounding box center [809, 300] width 57 height 18
click at [848, 305] on div "互動率" at bounding box center [862, 300] width 162 height 18
drag, startPoint x: 784, startPoint y: 333, endPoint x: 858, endPoint y: 335, distance: 74.1
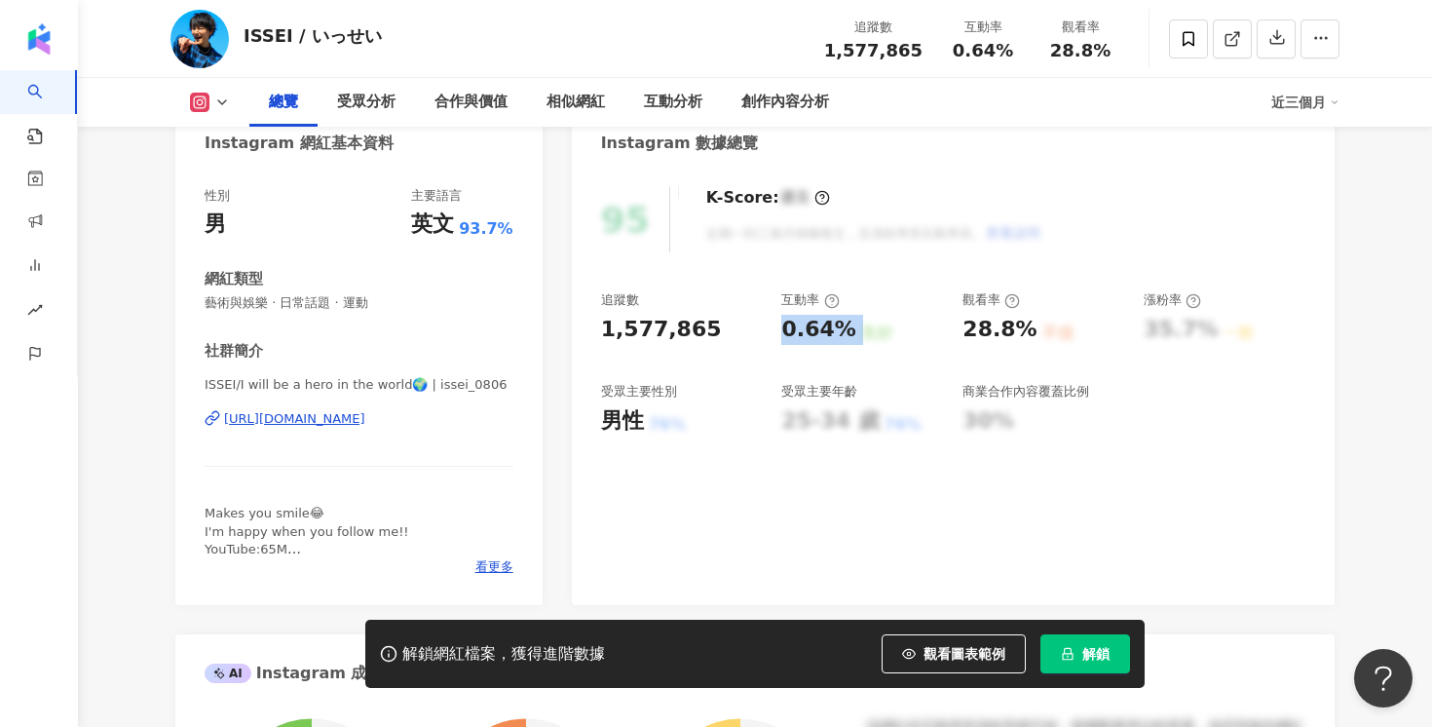
click at [858, 335] on div "0.64% 良好" at bounding box center [862, 330] width 162 height 30
click at [861, 335] on div "良好" at bounding box center [876, 333] width 31 height 21
drag, startPoint x: 607, startPoint y: 428, endPoint x: 636, endPoint y: 424, distance: 29.5
click at [636, 424] on div "男性" at bounding box center [622, 421] width 43 height 30
click at [731, 431] on div "男性 76%" at bounding box center [682, 421] width 162 height 30
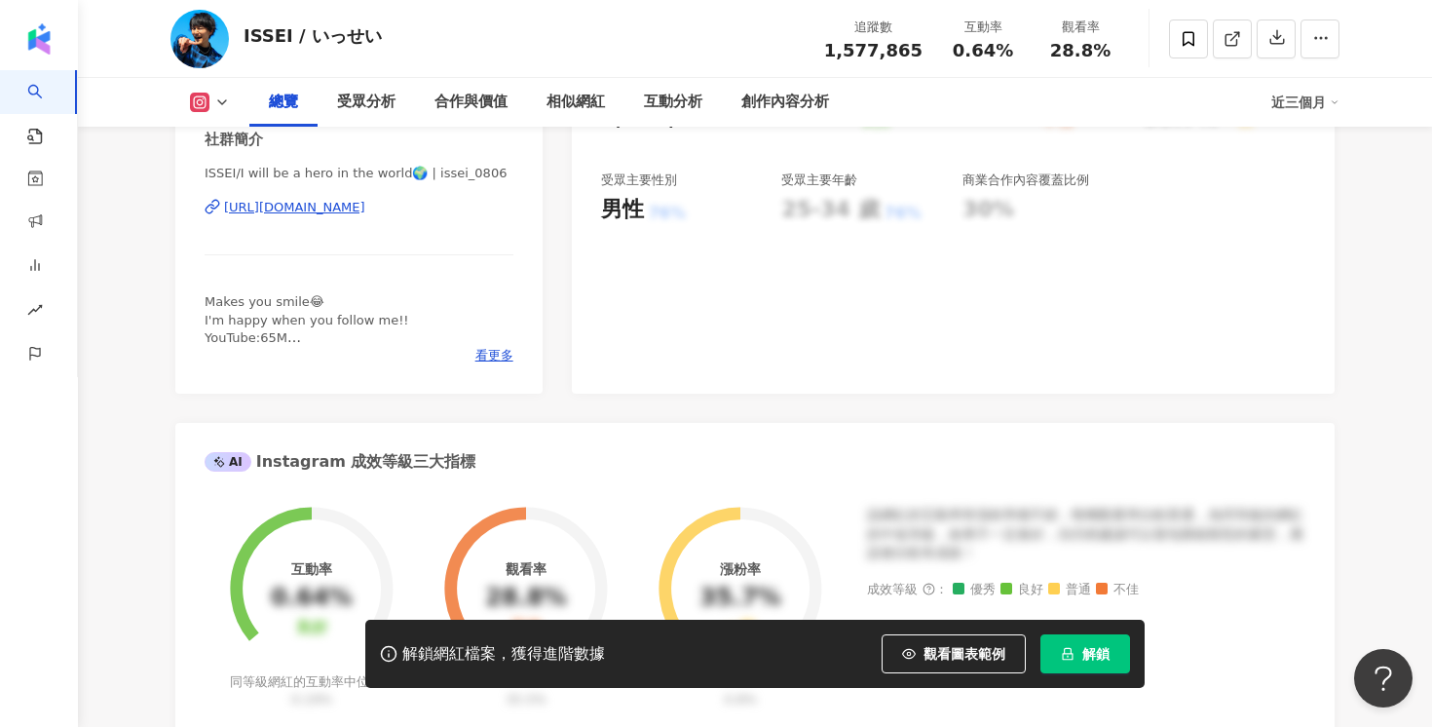
scroll to position [416, 0]
drag, startPoint x: 962, startPoint y: 179, endPoint x: 1088, endPoint y: 184, distance: 126.8
click at [1088, 184] on div "追蹤數 1,577,865 互動率 0.64% 良好 觀看率 28.8% 不佳 漲粉率 35.7% 一般 受眾主要性別 男性 76% 受眾主要年齡 25-34…" at bounding box center [953, 151] width 704 height 144
click at [931, 275] on div "95 K-Score : 優良 近期一到三個月積極發文，且漲粉率與互動率高。 查看說明 追蹤數 1,577,865 互動率 0.64% 良好 觀看率 28.8…" at bounding box center [953, 173] width 763 height 437
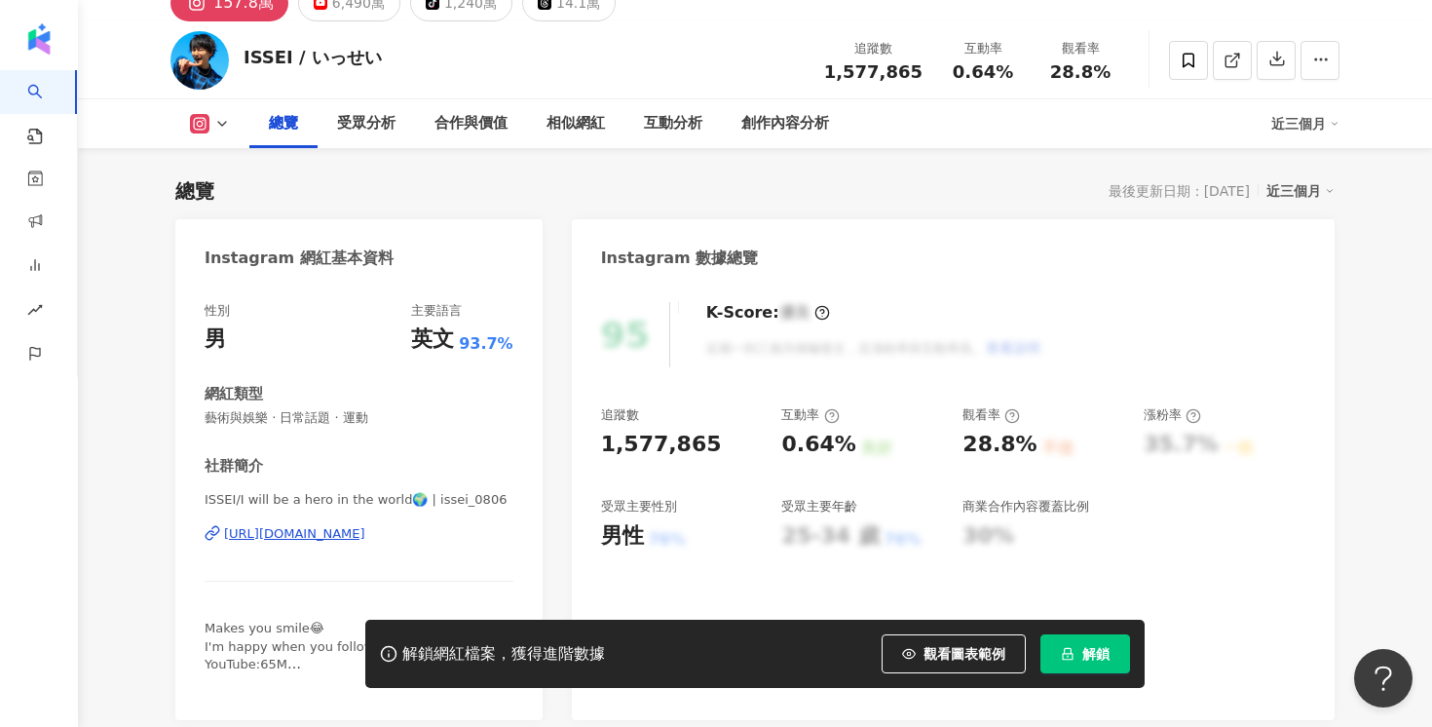
scroll to position [0, 0]
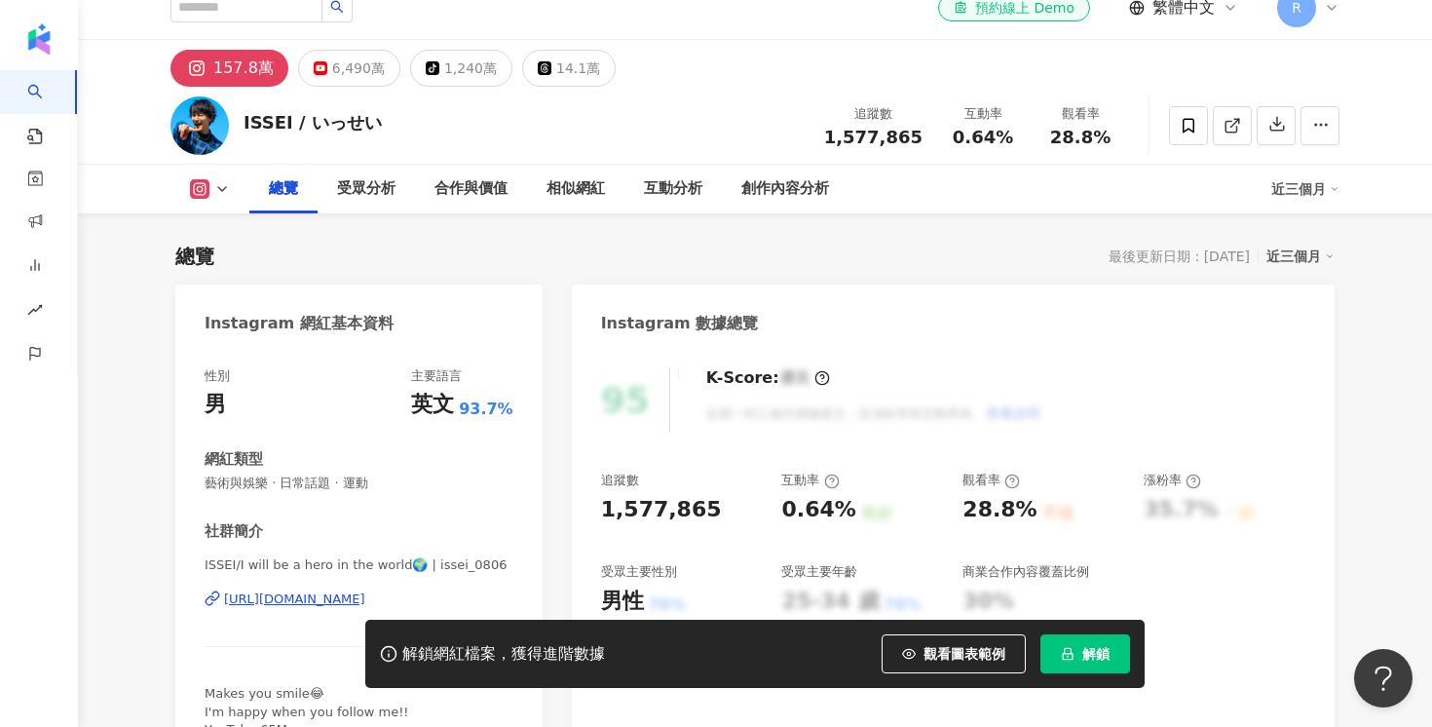
scroll to position [135, 0]
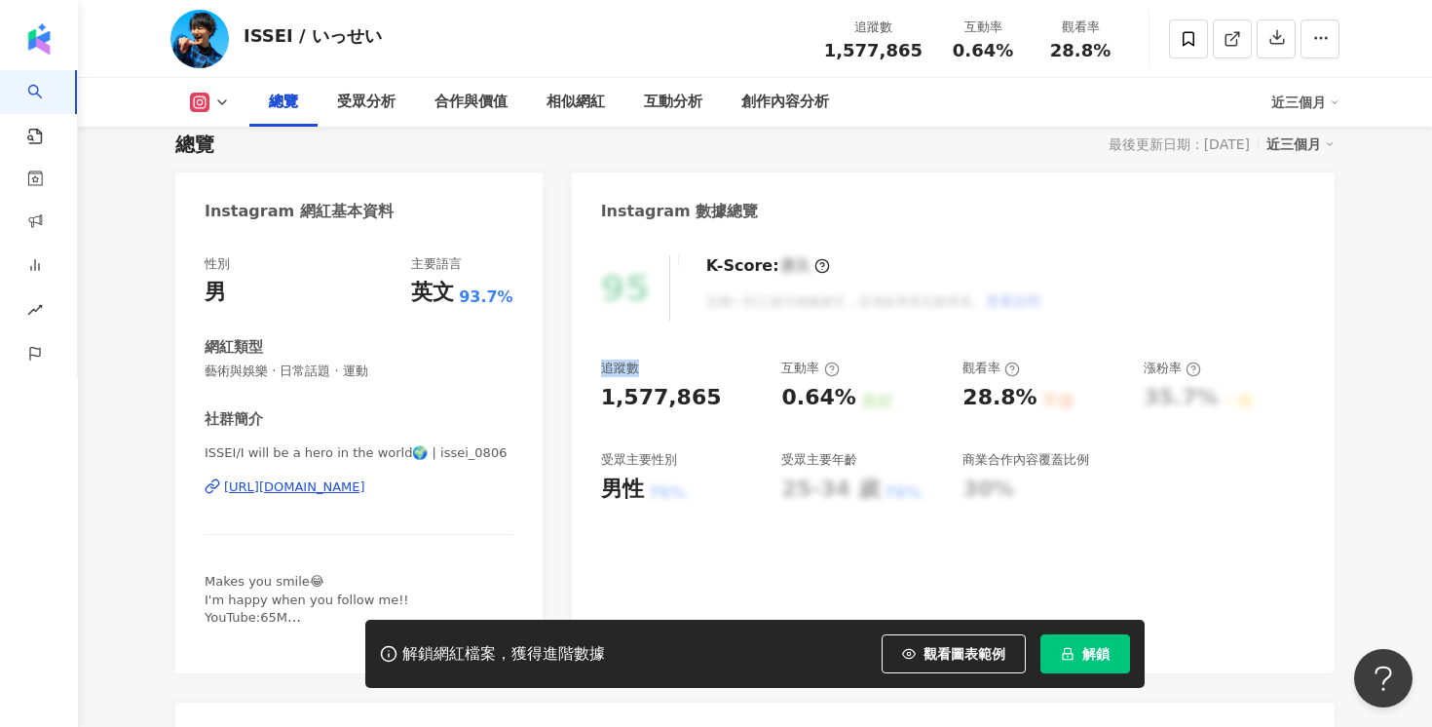
drag, startPoint x: 604, startPoint y: 372, endPoint x: 635, endPoint y: 372, distance: 31.2
click at [635, 372] on div "追蹤數" at bounding box center [620, 369] width 38 height 18
drag, startPoint x: 775, startPoint y: 362, endPoint x: 800, endPoint y: 362, distance: 25.3
click at [800, 362] on div "追蹤數 1,577,865 互動率 0.64% 良好 觀看率 28.8% 不佳 漲粉率 35.7% 一般 受眾主要性別 男性 76% 受眾主要年齡 25-34…" at bounding box center [953, 432] width 704 height 144
click at [786, 369] on div "互動率" at bounding box center [809, 369] width 57 height 18
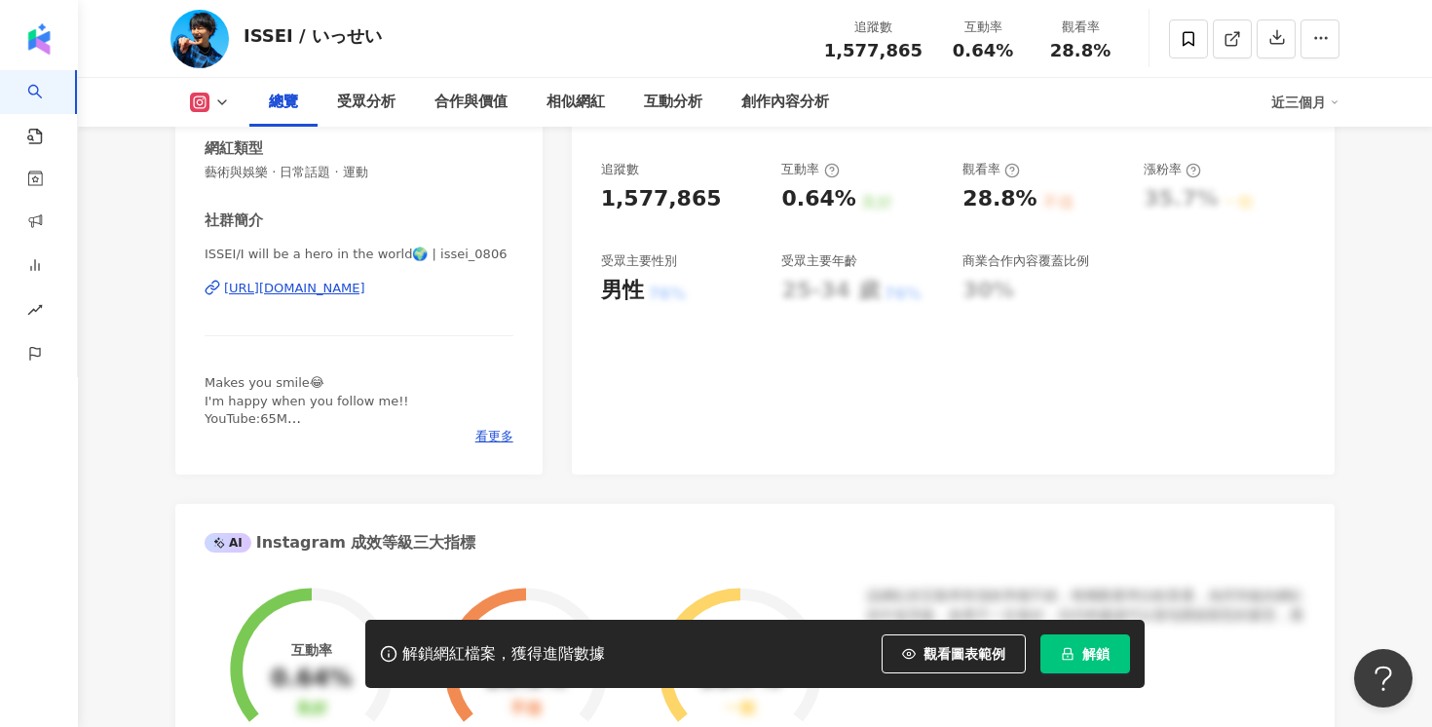
scroll to position [336, 0]
drag, startPoint x: 972, startPoint y: 169, endPoint x: 1012, endPoint y: 169, distance: 39.9
click at [1012, 169] on div "觀看率" at bounding box center [991, 168] width 57 height 18
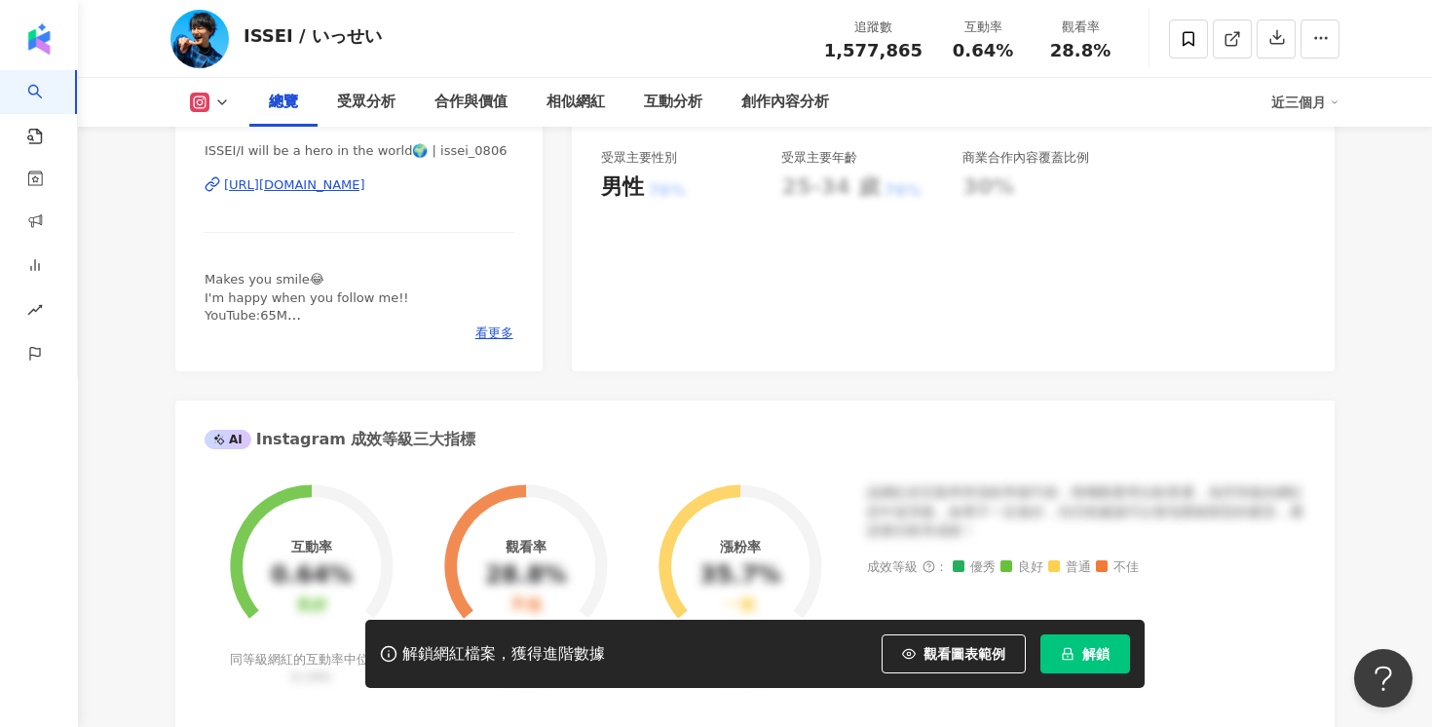
scroll to position [458, 0]
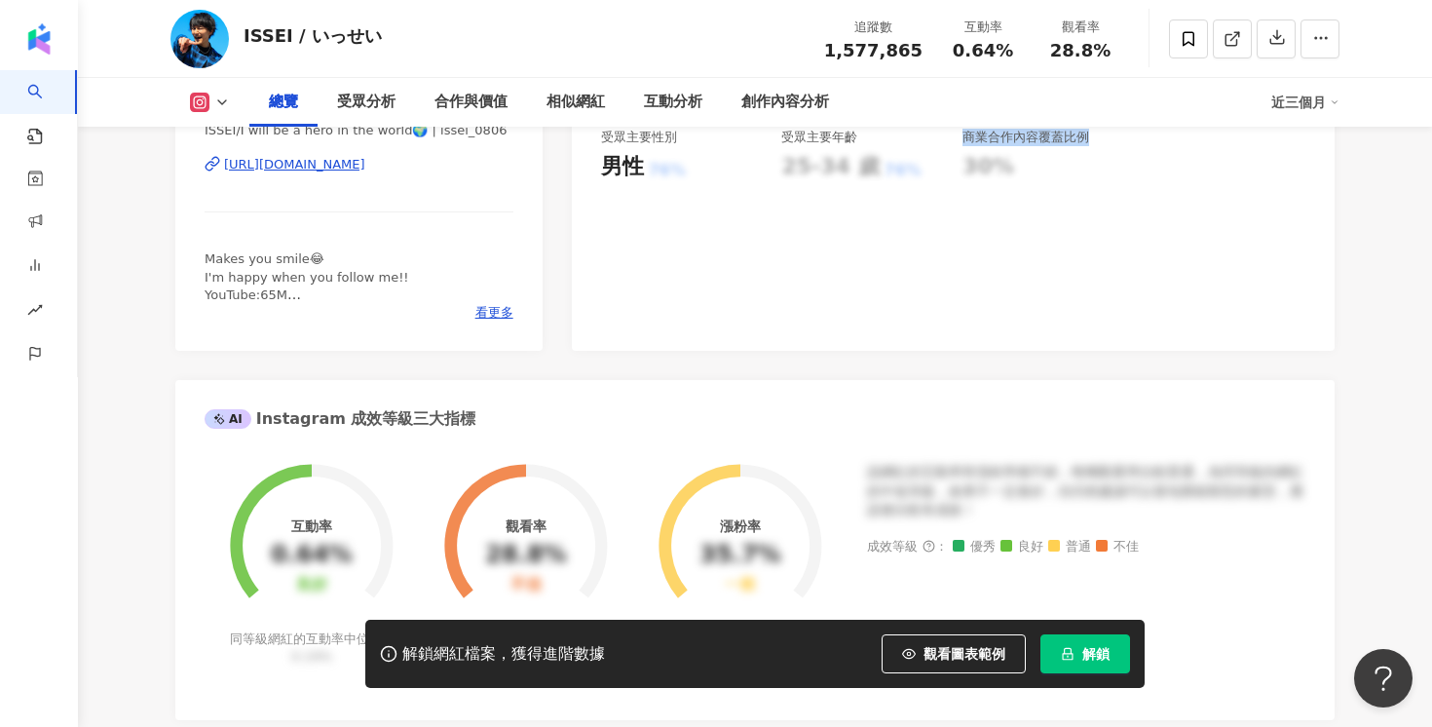
drag, startPoint x: 957, startPoint y: 132, endPoint x: 1088, endPoint y: 138, distance: 131.7
click at [1087, 138] on div "追蹤數 1,577,865 互動率 0.64% 良好 觀看率 28.8% 不佳 漲粉率 35.7% 一般 受眾主要性別 男性 76% 受眾主要年齡 25-34…" at bounding box center [953, 109] width 704 height 144
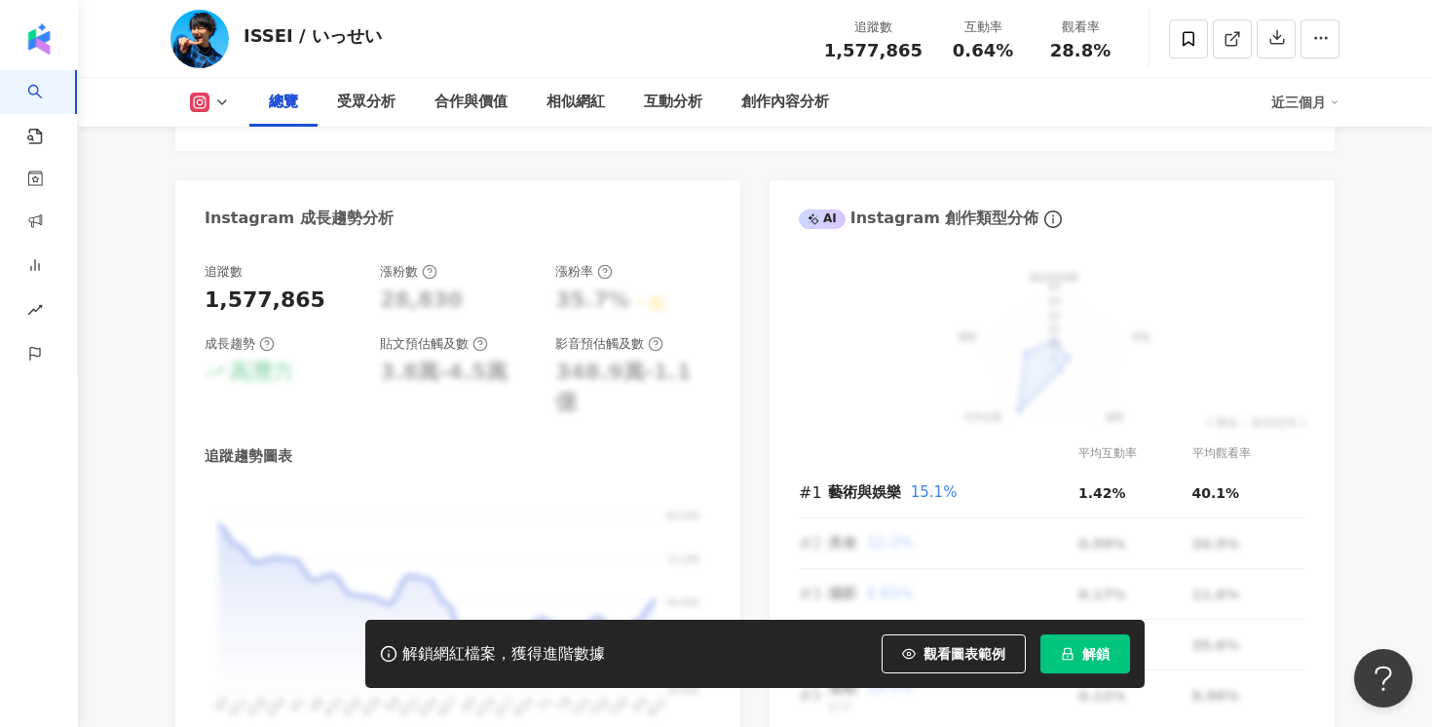
scroll to position [1028, 0]
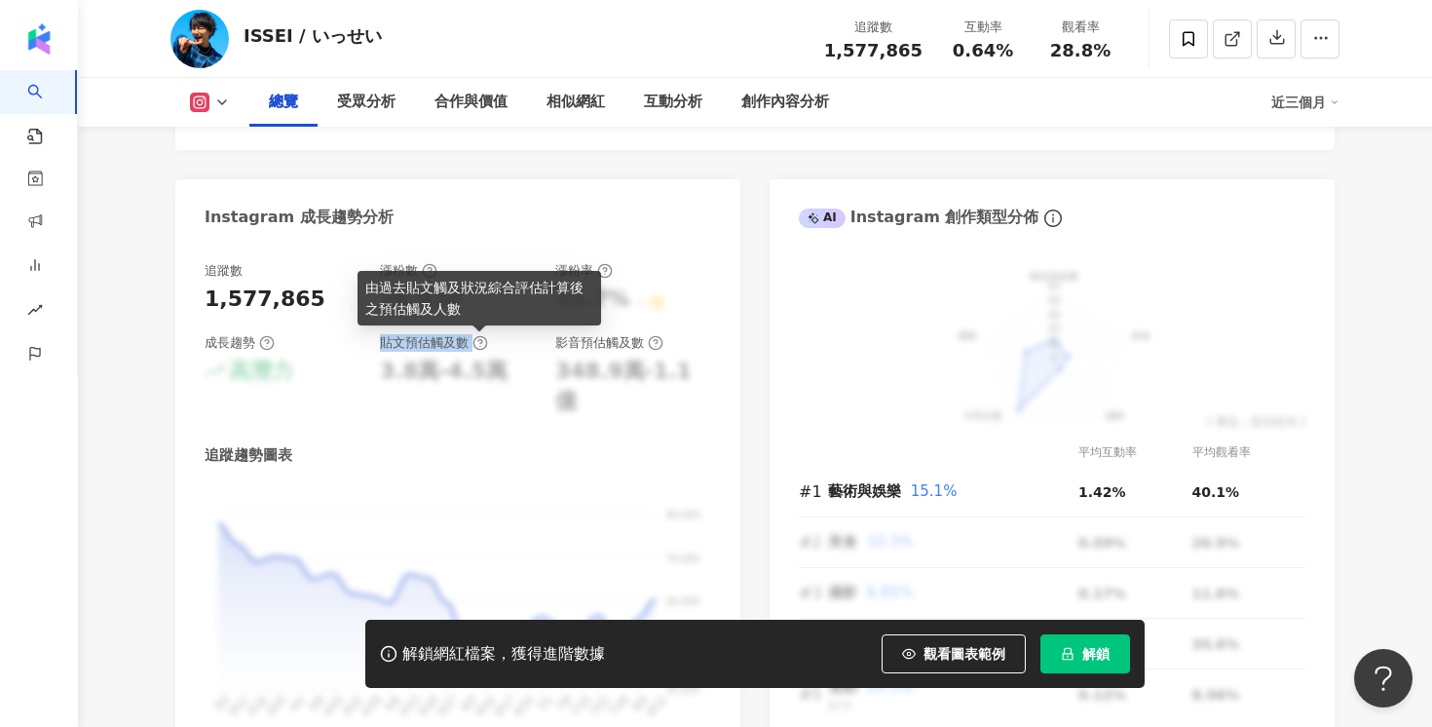
drag, startPoint x: 383, startPoint y: 343, endPoint x: 474, endPoint y: 343, distance: 90.6
click at [474, 343] on div "貼文預估觸及數" at bounding box center [434, 343] width 108 height 18
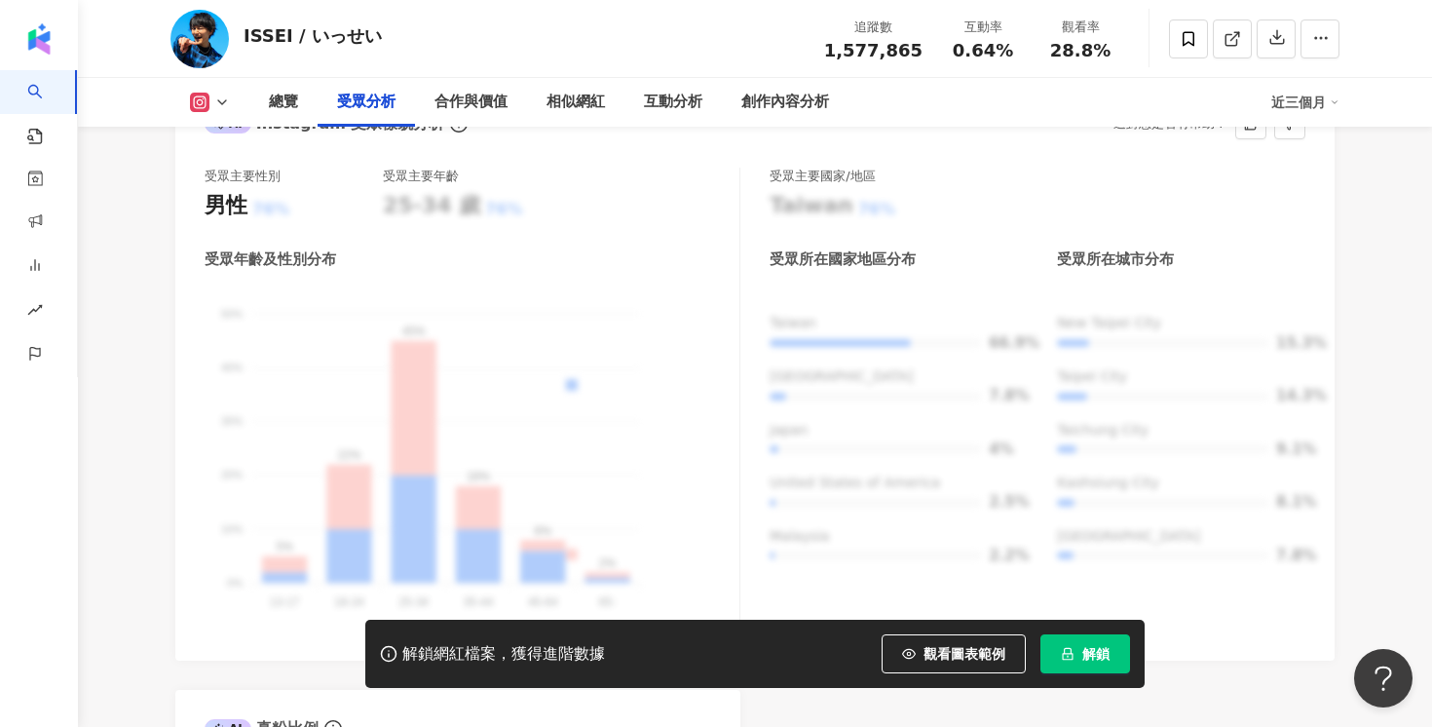
scroll to position [1798, 0]
drag, startPoint x: 209, startPoint y: 154, endPoint x: 300, endPoint y: 153, distance: 90.6
click at [300, 167] on div "受眾主要性別" at bounding box center [294, 176] width 178 height 18
drag, startPoint x: 392, startPoint y: 144, endPoint x: 463, endPoint y: 144, distance: 71.1
click at [463, 167] on div "受眾主要年齡" at bounding box center [472, 176] width 178 height 18
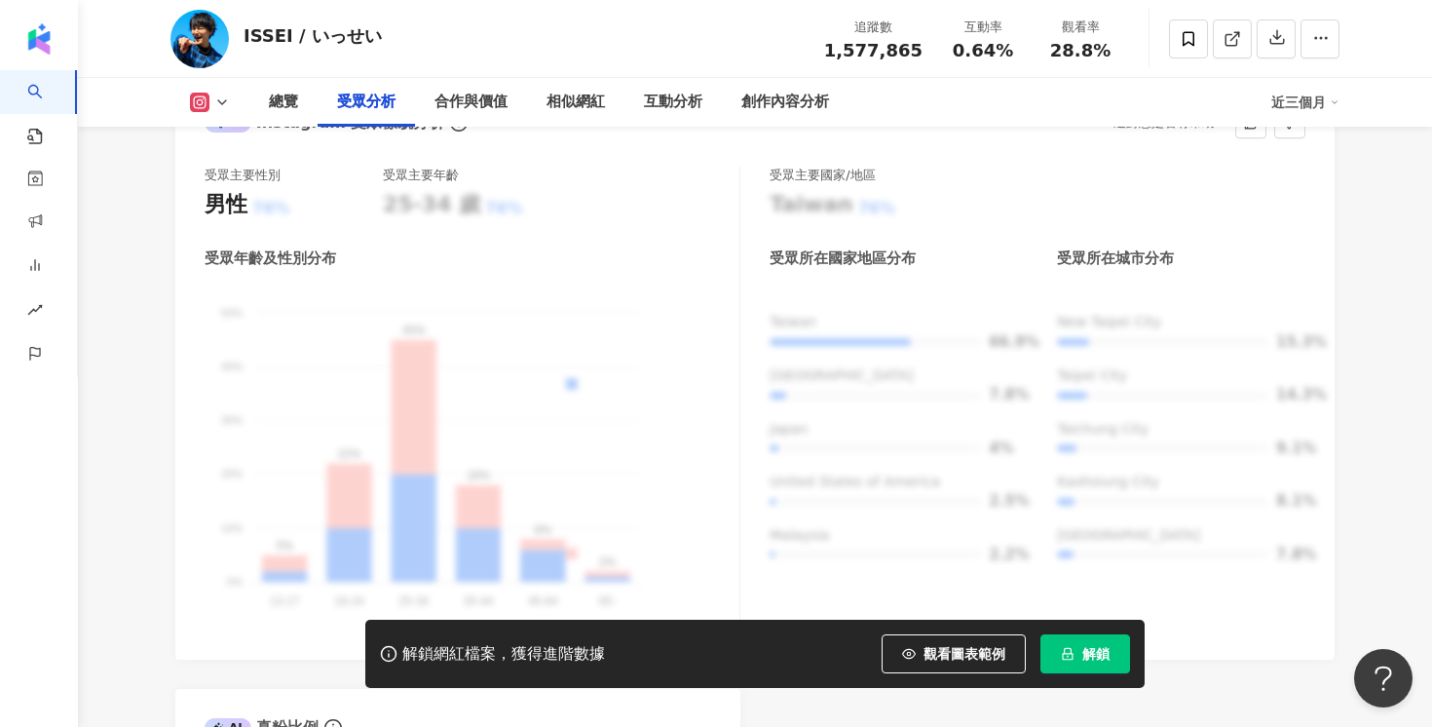
click at [382, 395] on div "受眾年齡及性別分布 男性 女性 50% 50% 40% 40% 30% 30% 20% 20% 10% 10% 0% 0% 5% 22% 45% 18% 8%…" at bounding box center [472, 439] width 535 height 382
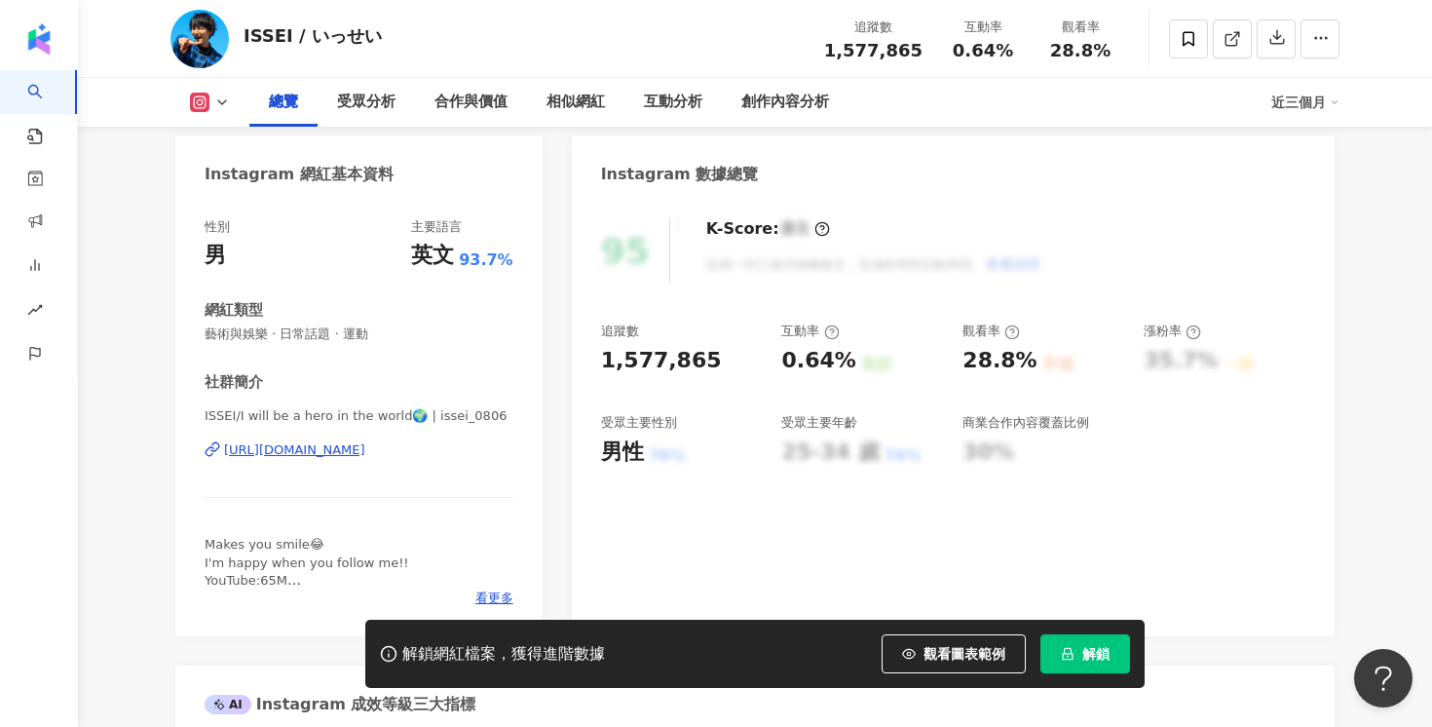
scroll to position [0, 0]
